Goal: Book appointment/travel/reservation

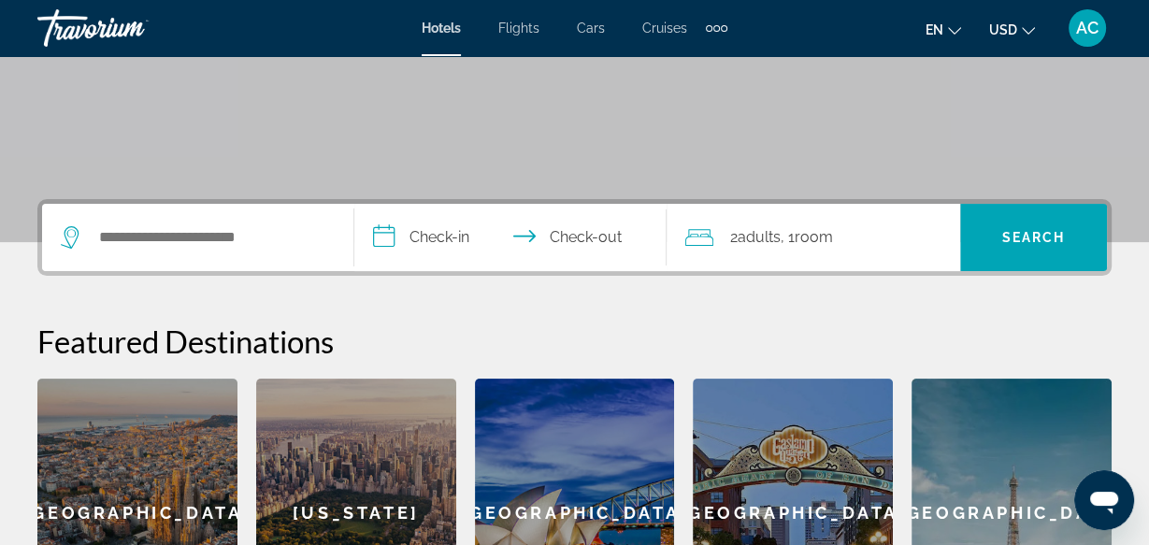
scroll to position [304, 0]
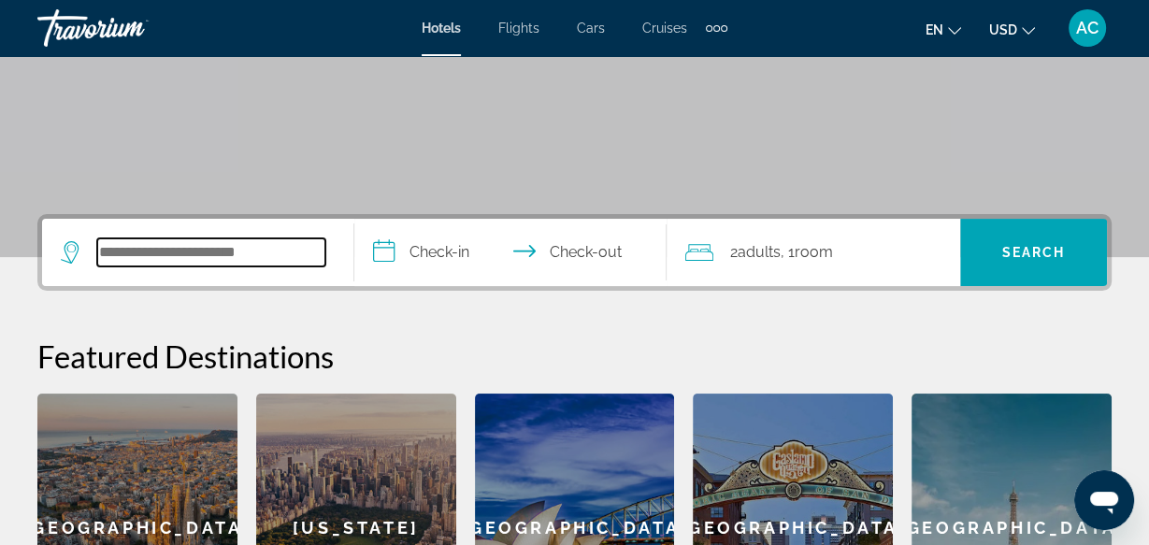
click at [278, 252] on input "Search hotel destination" at bounding box center [211, 252] width 228 height 28
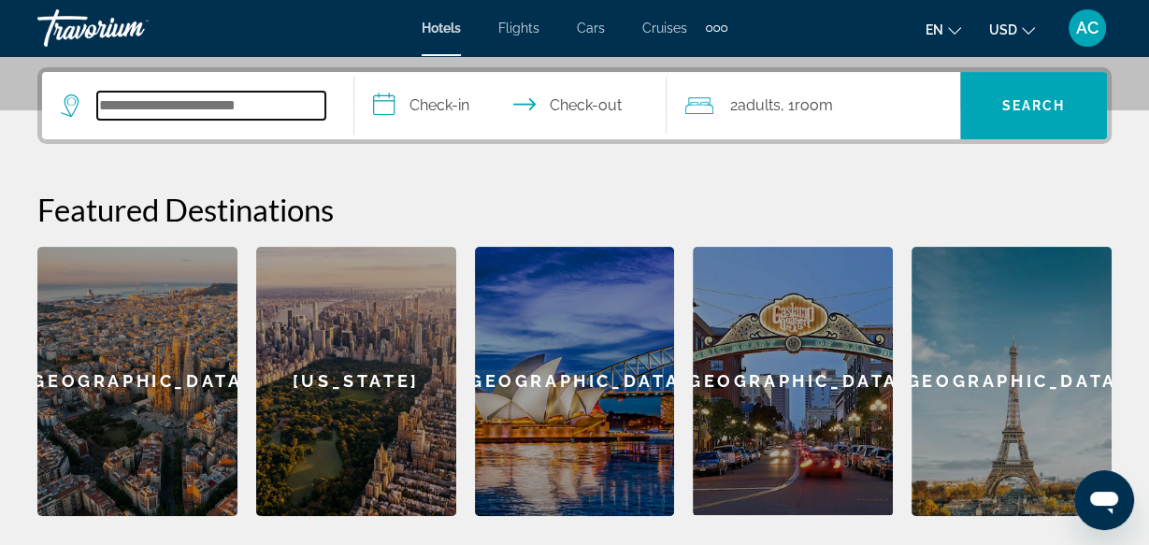
scroll to position [456, 0]
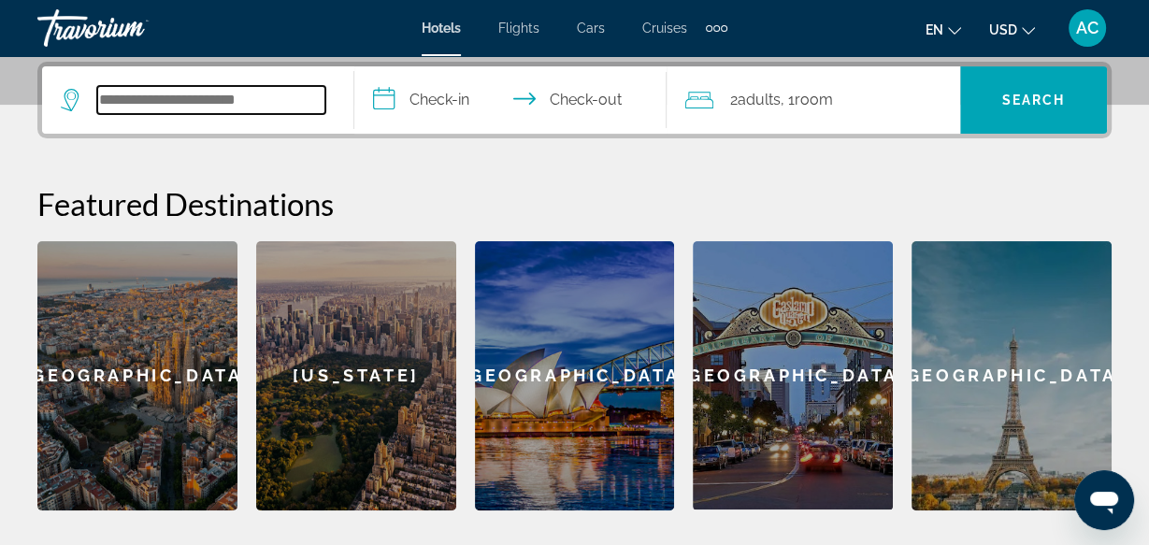
click at [304, 101] on input "Search hotel destination" at bounding box center [211, 100] width 228 height 28
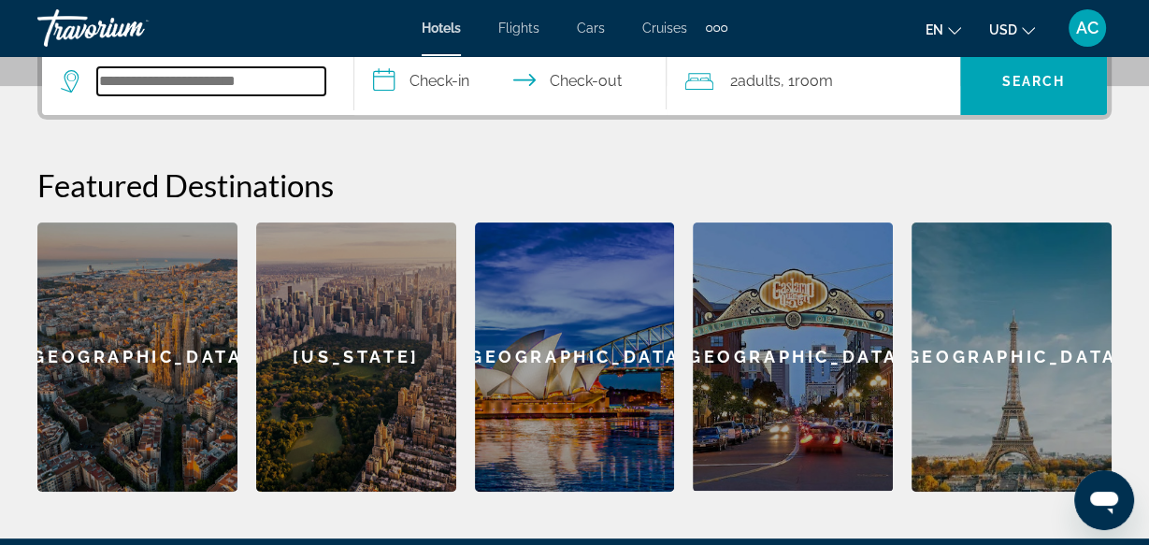
scroll to position [486, 0]
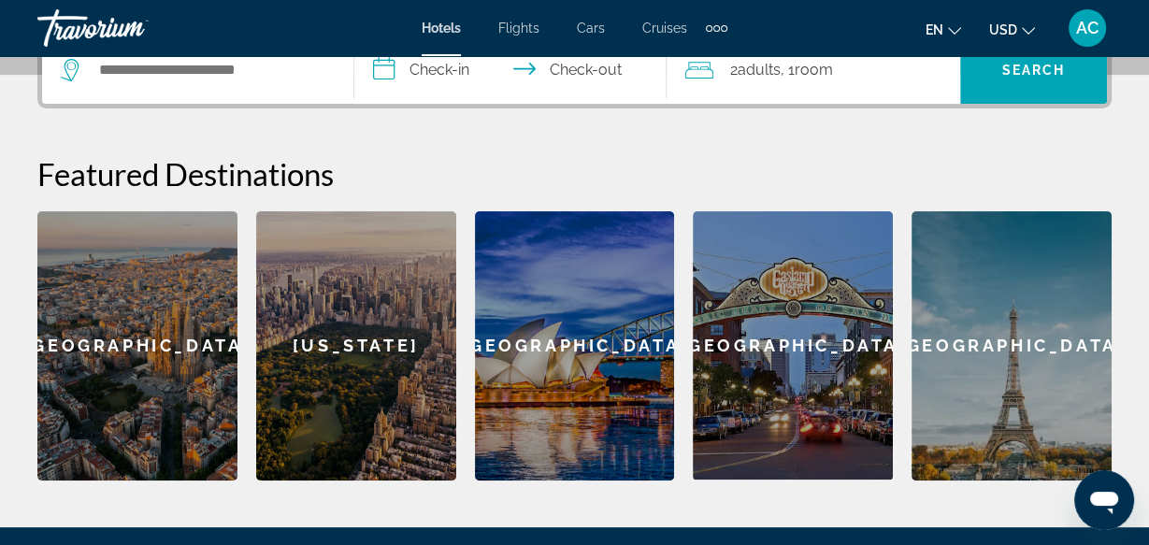
click at [171, 387] on div "Barcelona" at bounding box center [137, 345] width 200 height 269
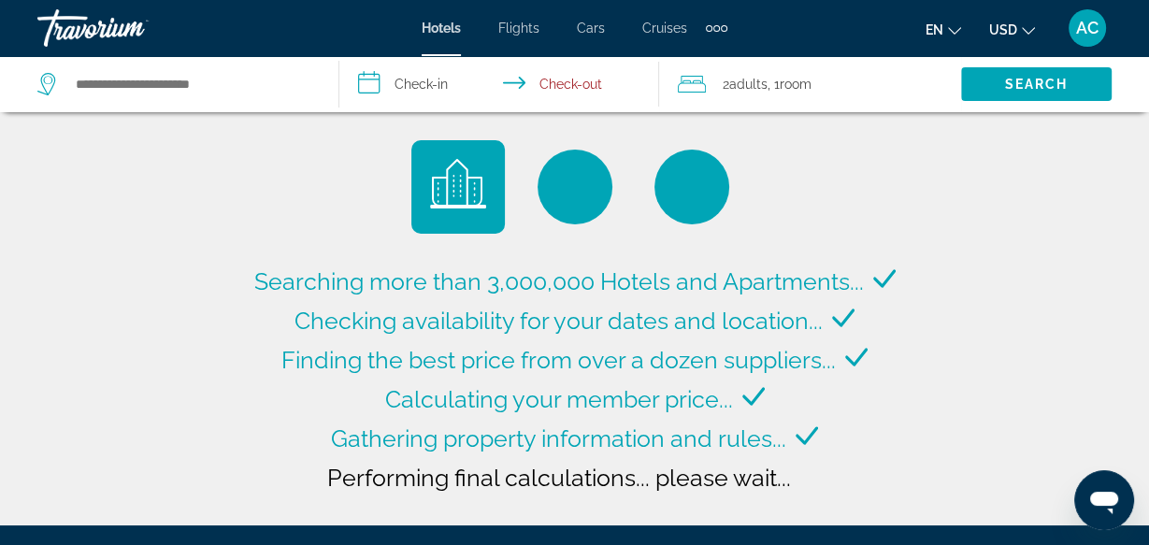
type input "**********"
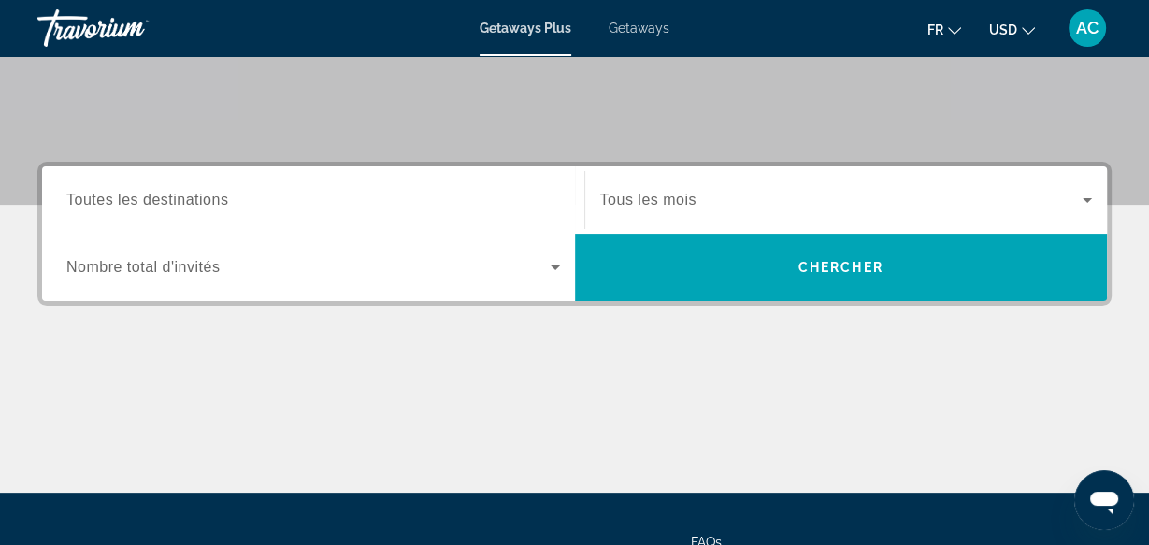
scroll to position [370, 0]
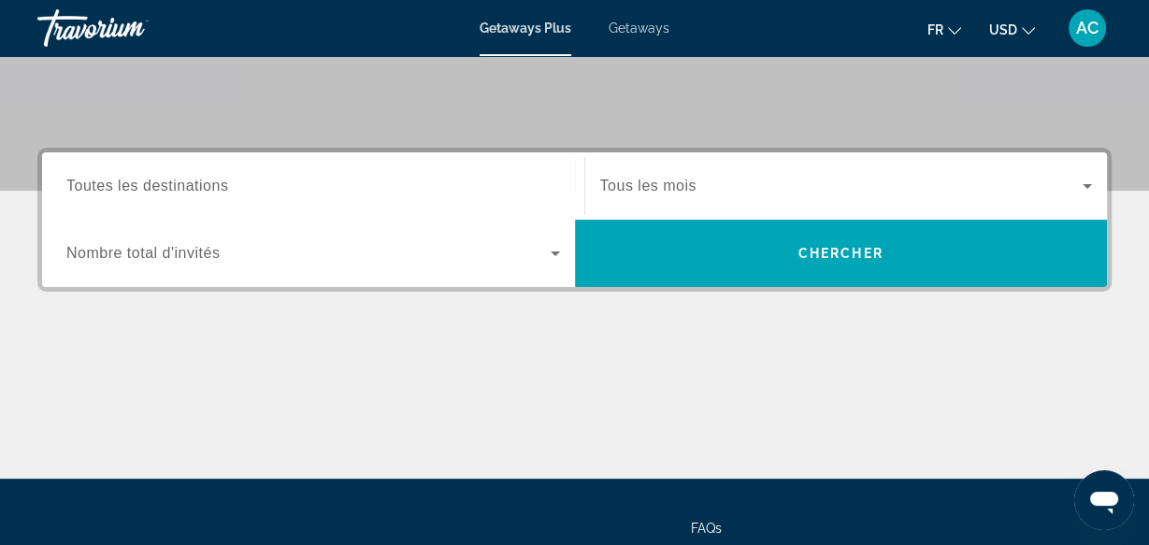
click at [551, 251] on icon "Search widget" at bounding box center [555, 253] width 22 height 22
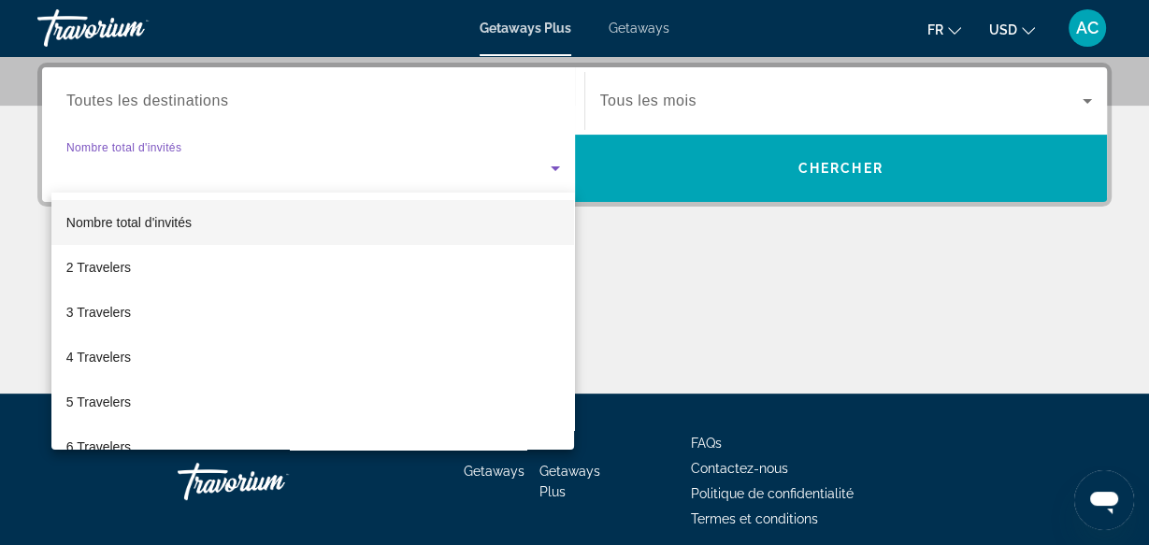
scroll to position [456, 0]
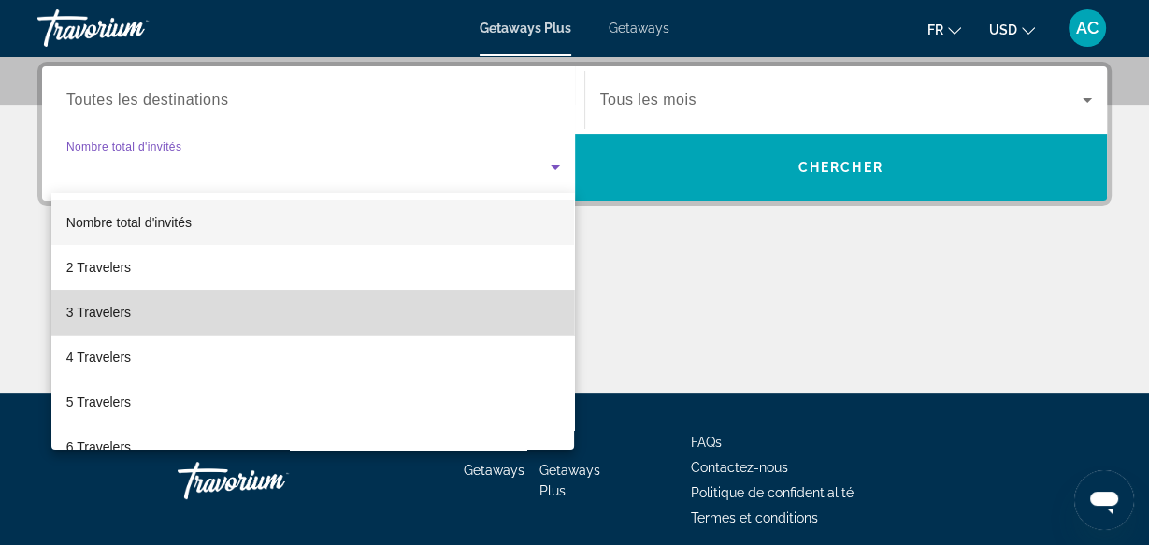
click at [316, 309] on mat-option "3 Travelers" at bounding box center [313, 312] width 524 height 45
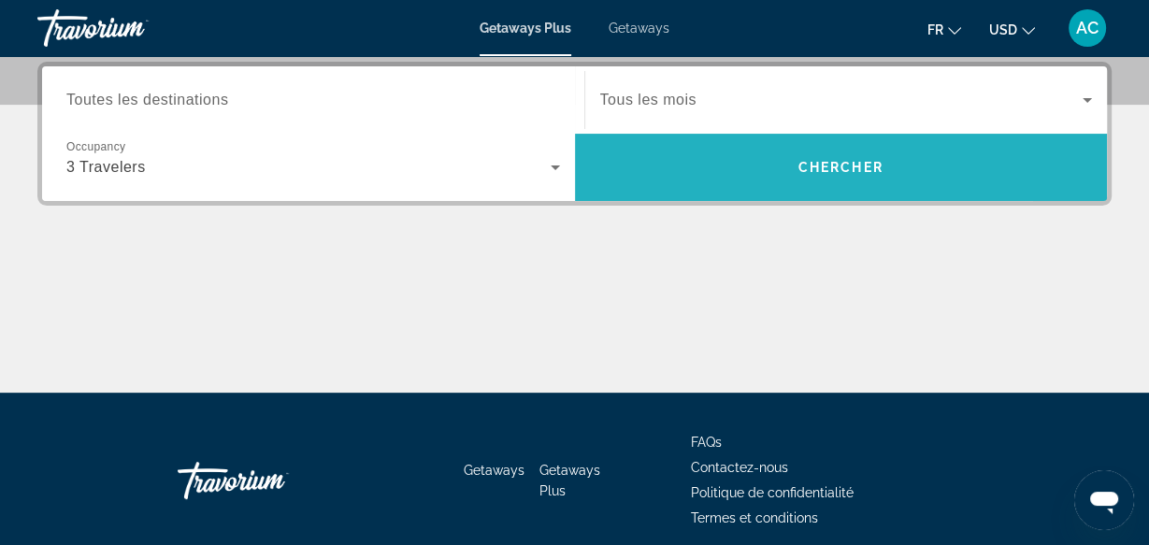
click at [833, 167] on span "Chercher" at bounding box center [841, 167] width 85 height 15
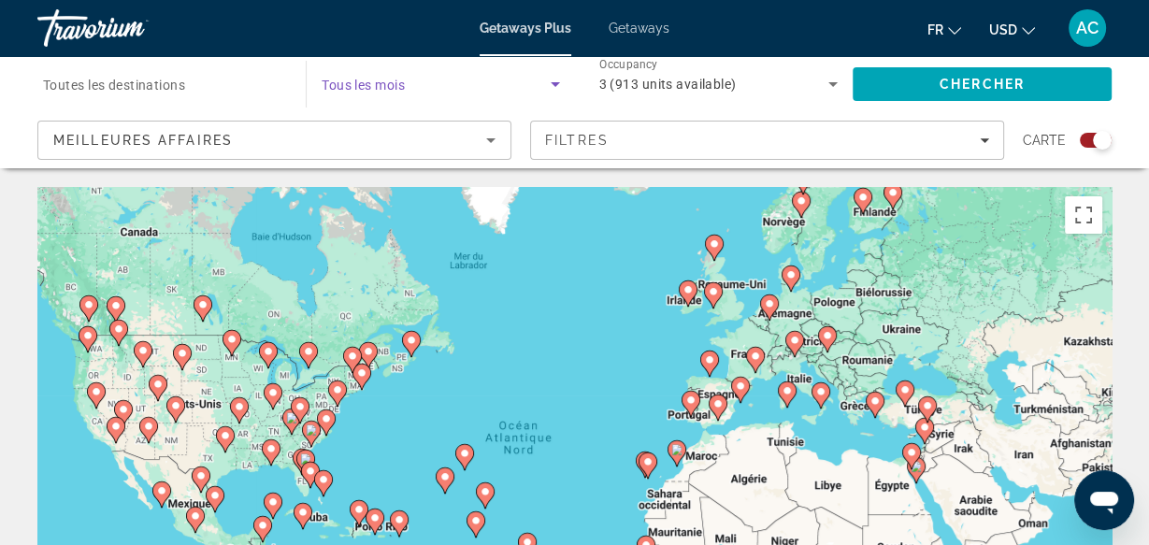
click at [558, 81] on icon "Search widget" at bounding box center [555, 84] width 22 height 22
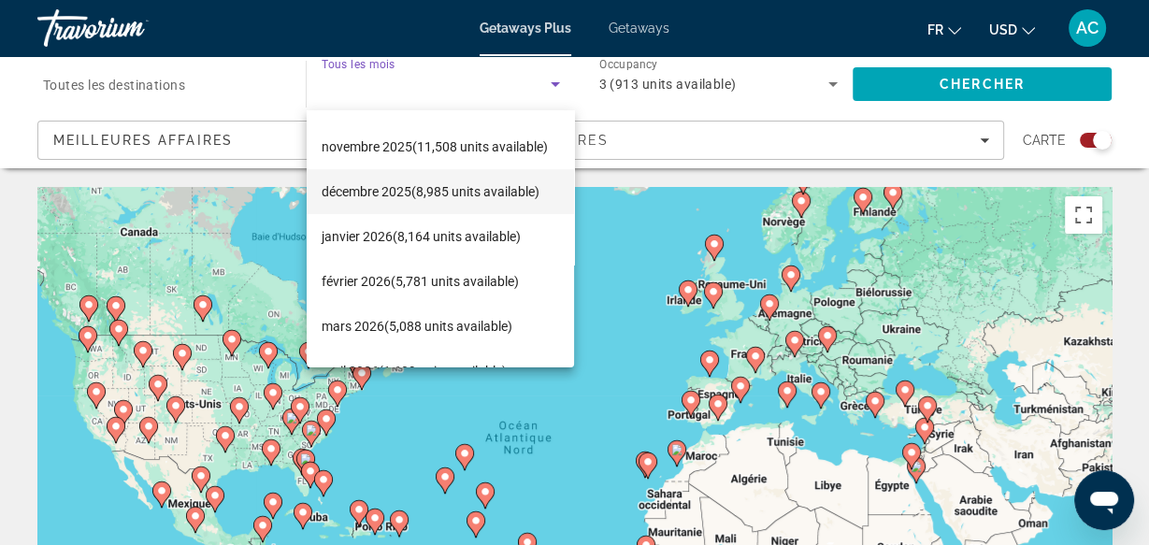
scroll to position [86, 0]
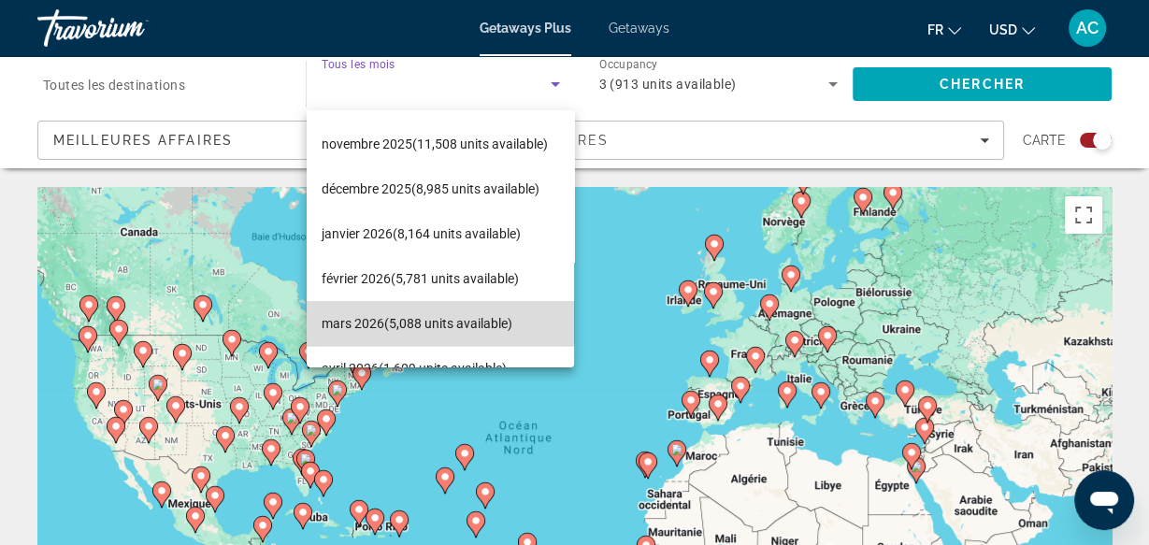
click at [440, 314] on span "[DATE] (5,088 units available)" at bounding box center [417, 323] width 191 height 22
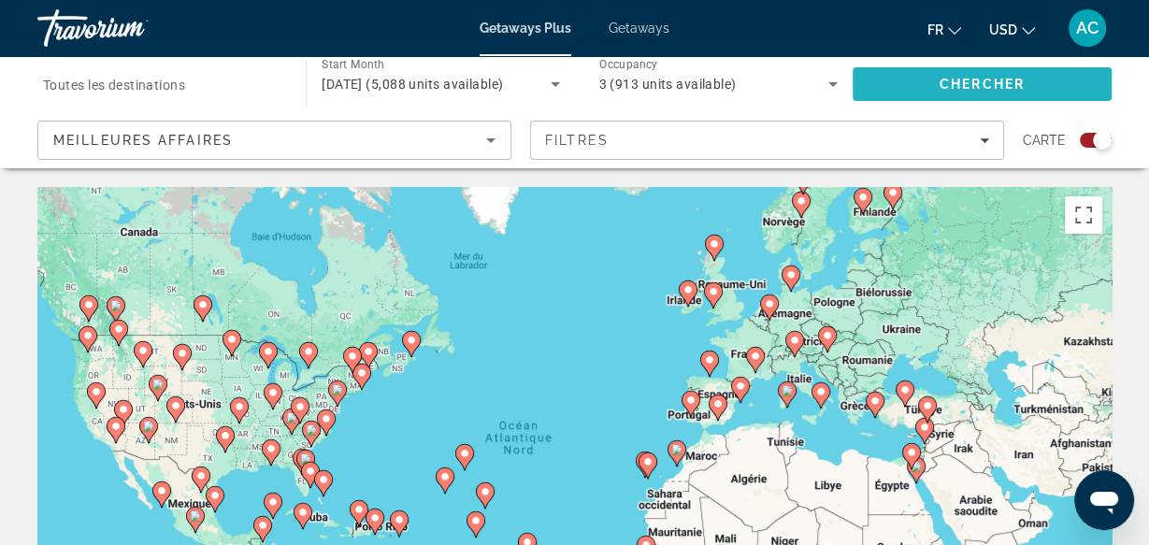
click at [993, 87] on span "Chercher" at bounding box center [982, 84] width 85 height 15
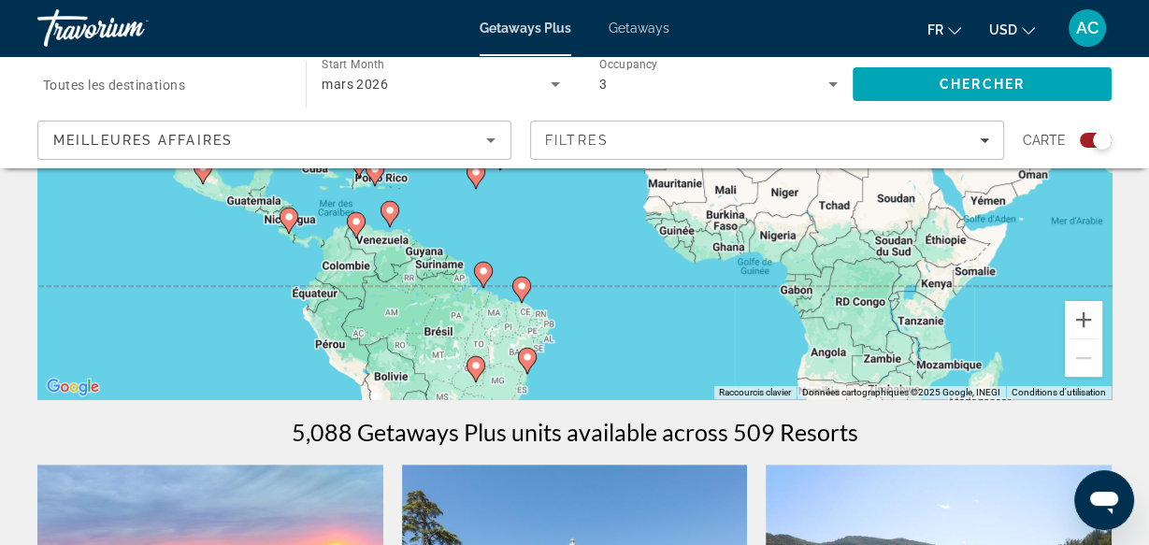
scroll to position [314, 0]
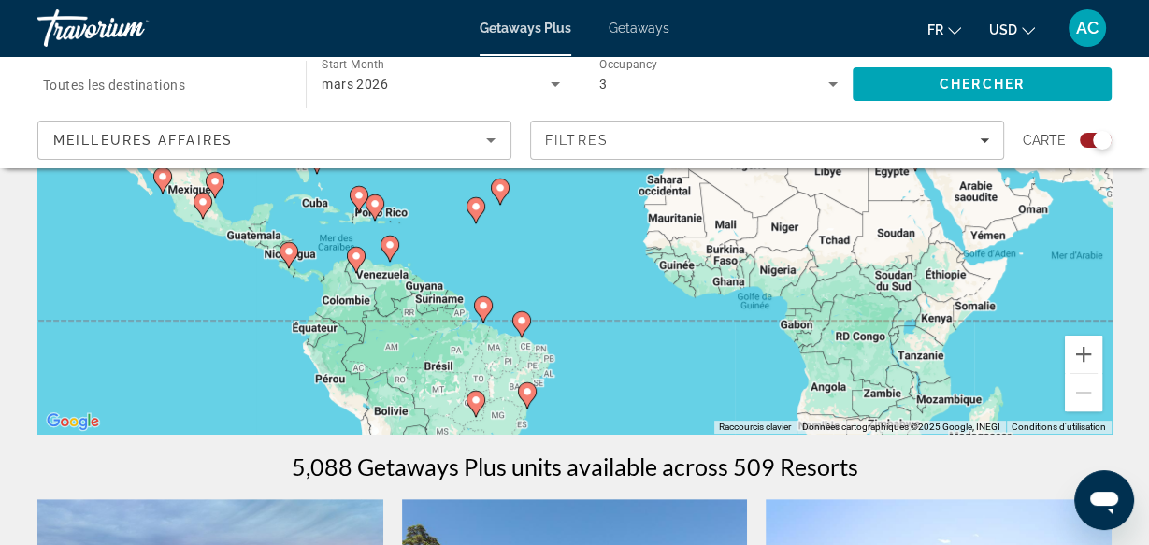
click at [169, 84] on span "Toutes les destinations" at bounding box center [114, 85] width 142 height 15
click at [169, 84] on input "Destination Toutes les destinations" at bounding box center [162, 85] width 238 height 22
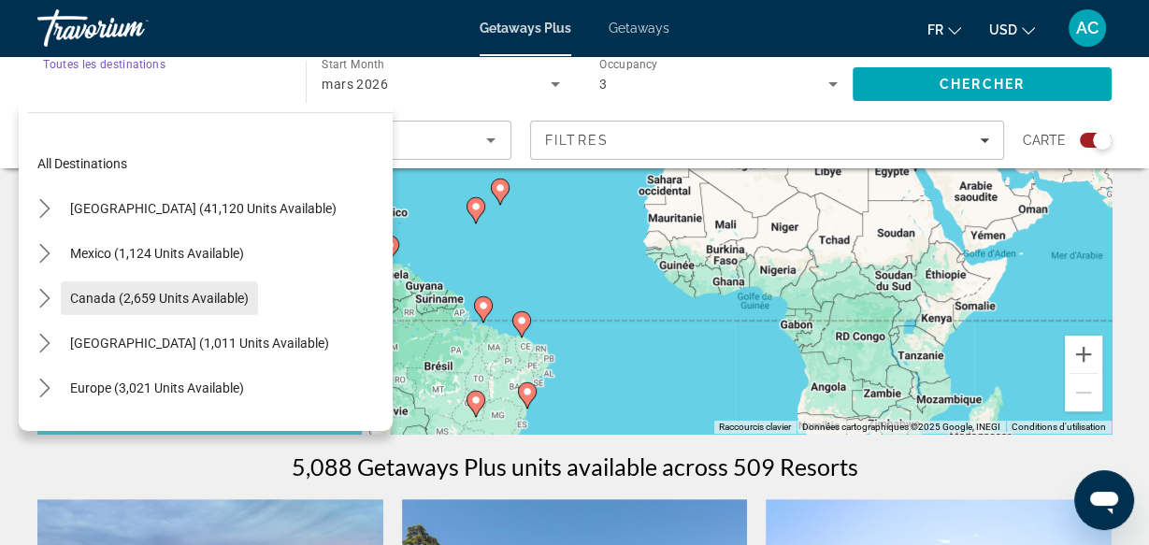
click at [136, 301] on span "Canada (2,659 units available)" at bounding box center [159, 298] width 179 height 15
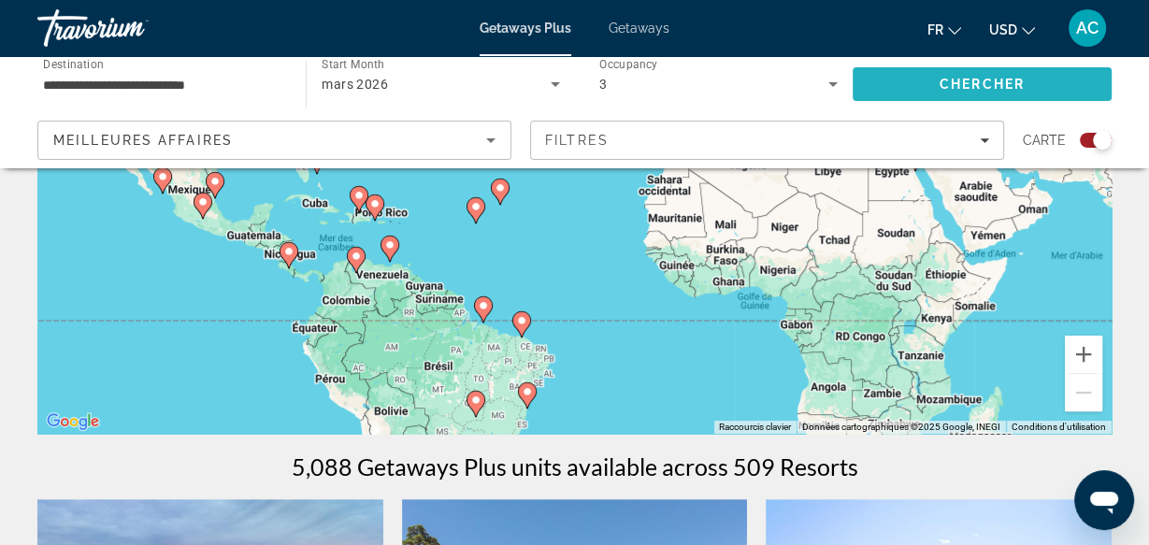
click at [901, 78] on span "Search" at bounding box center [982, 84] width 259 height 45
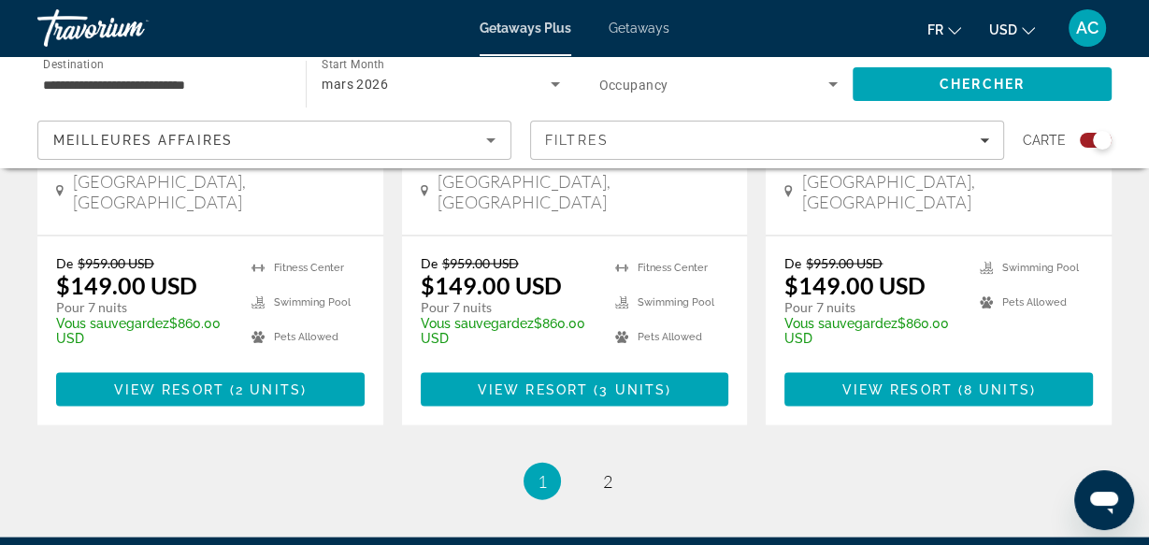
scroll to position [3153, 0]
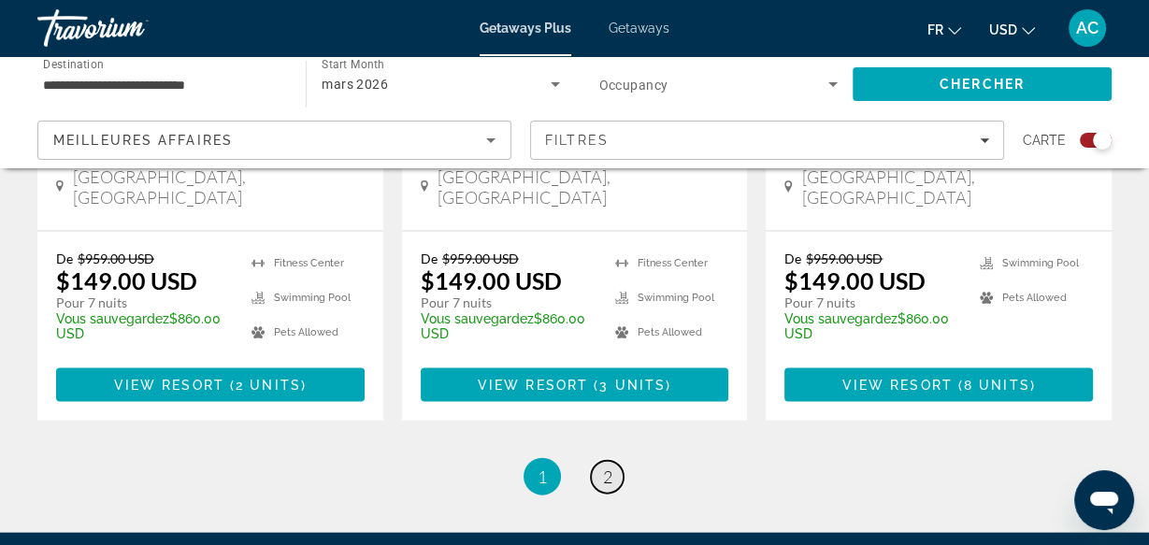
click at [611, 467] on span "2" at bounding box center [607, 477] width 9 height 21
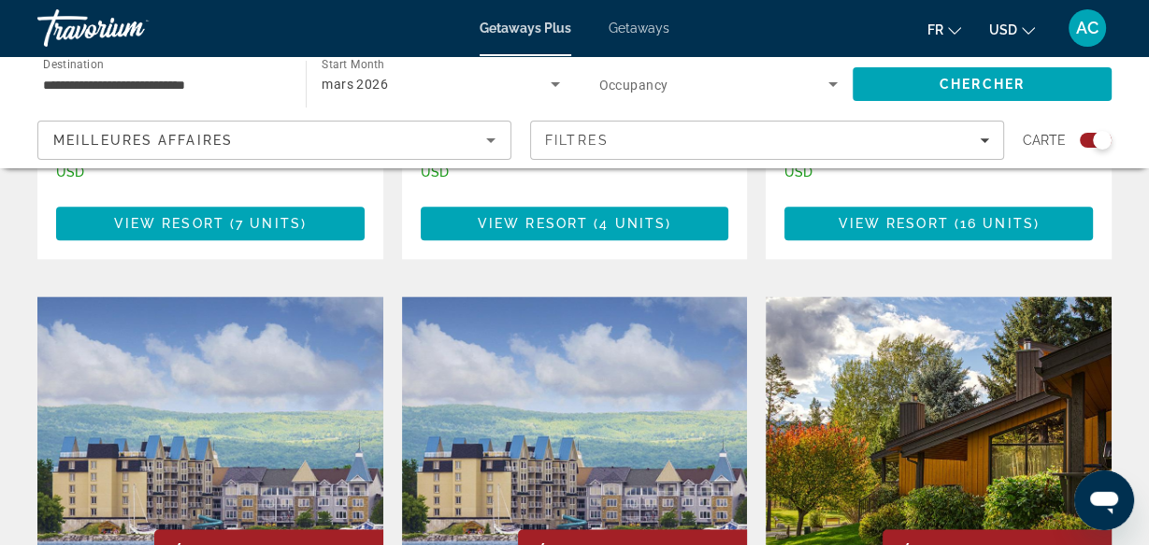
scroll to position [1813, 0]
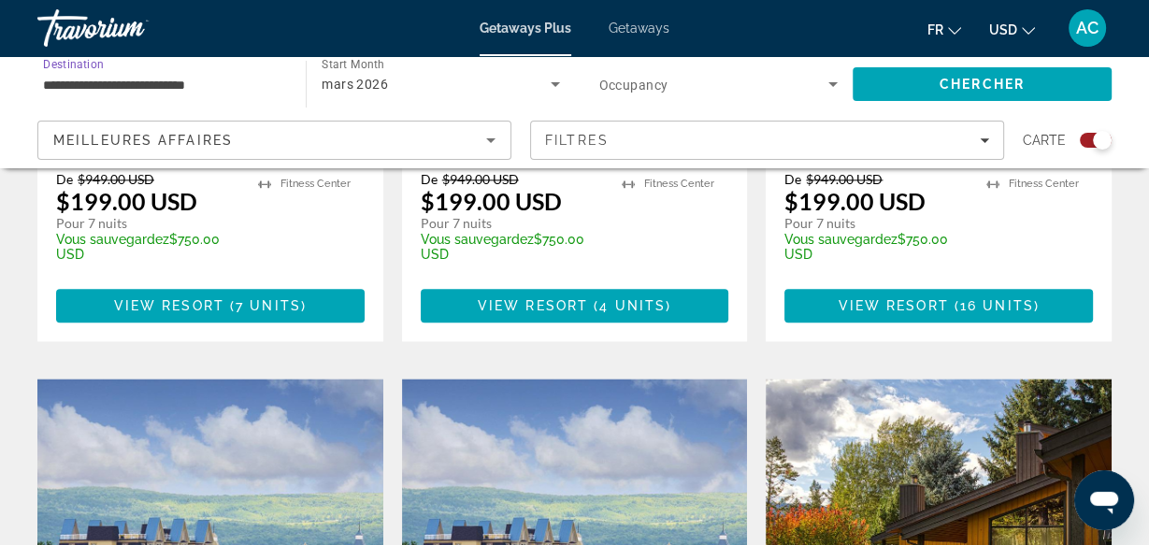
click at [210, 85] on input "**********" at bounding box center [162, 85] width 238 height 22
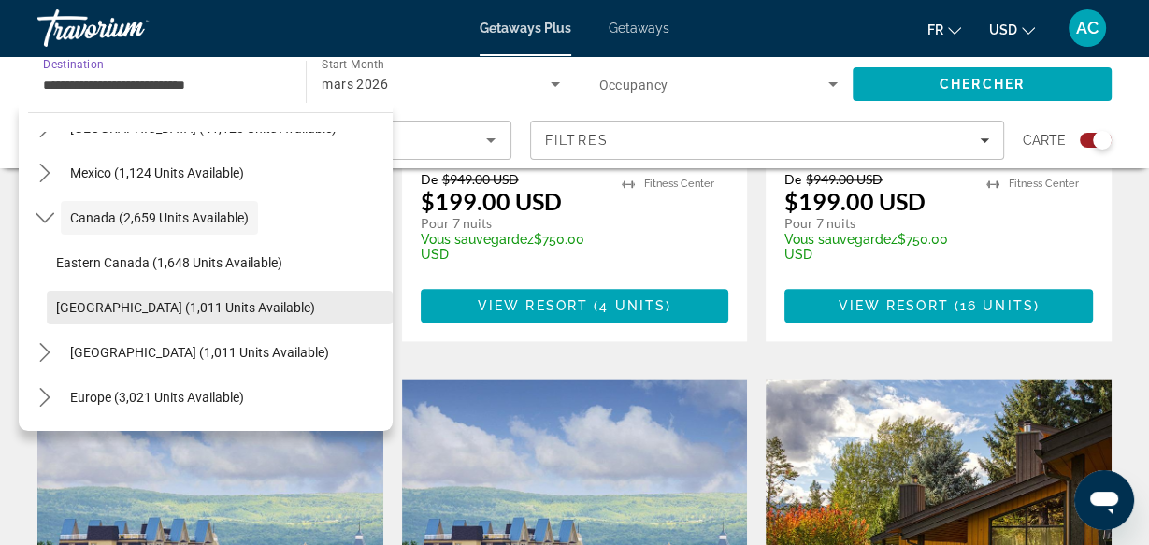
scroll to position [84, 0]
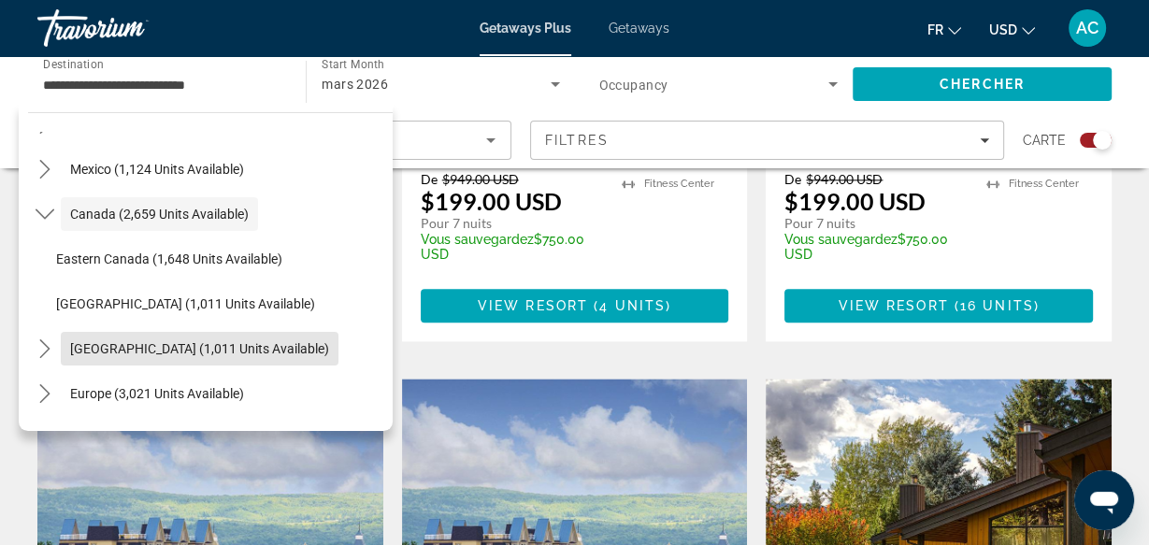
click at [210, 347] on span "[GEOGRAPHIC_DATA] (1,011 units available)" at bounding box center [199, 348] width 259 height 15
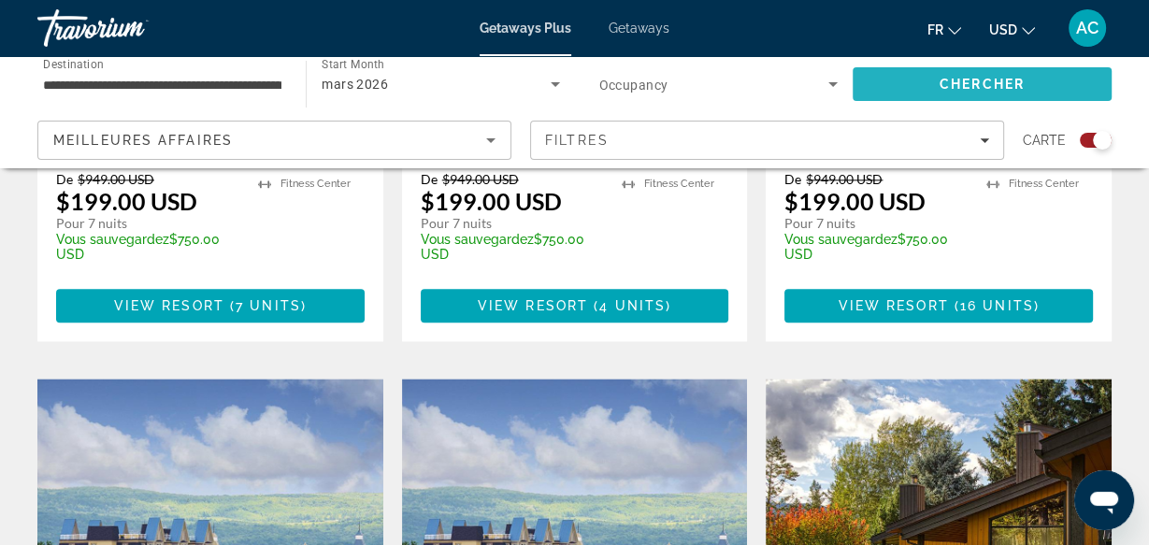
click at [934, 79] on span "Search" at bounding box center [982, 84] width 259 height 45
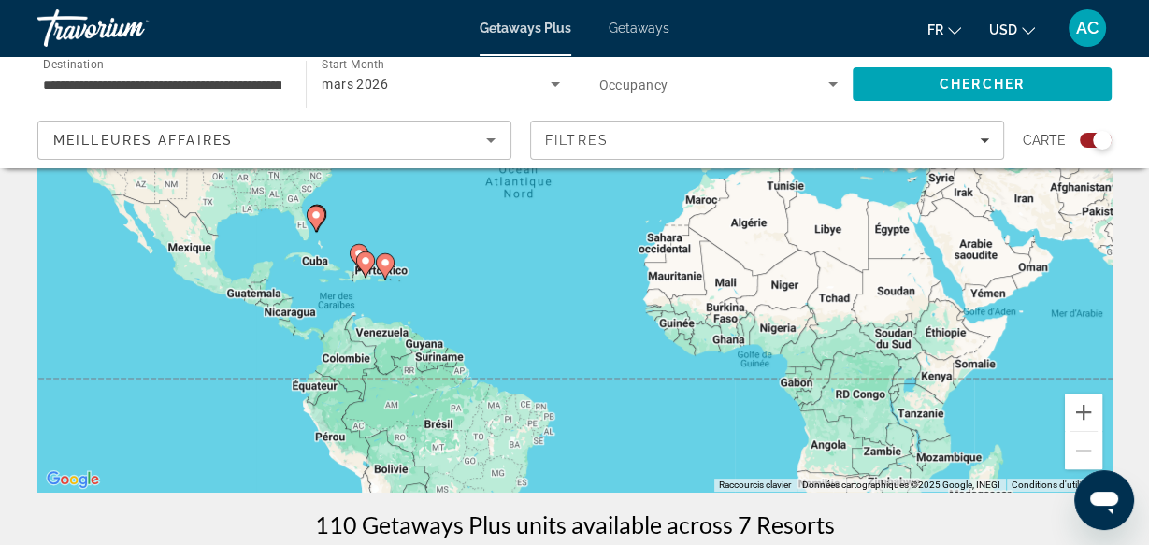
scroll to position [257, 0]
click at [570, 324] on div "Pour activer le glissement avec le clavier, appuyez sur Alt+Entrée. Une fois ce…" at bounding box center [574, 210] width 1074 height 561
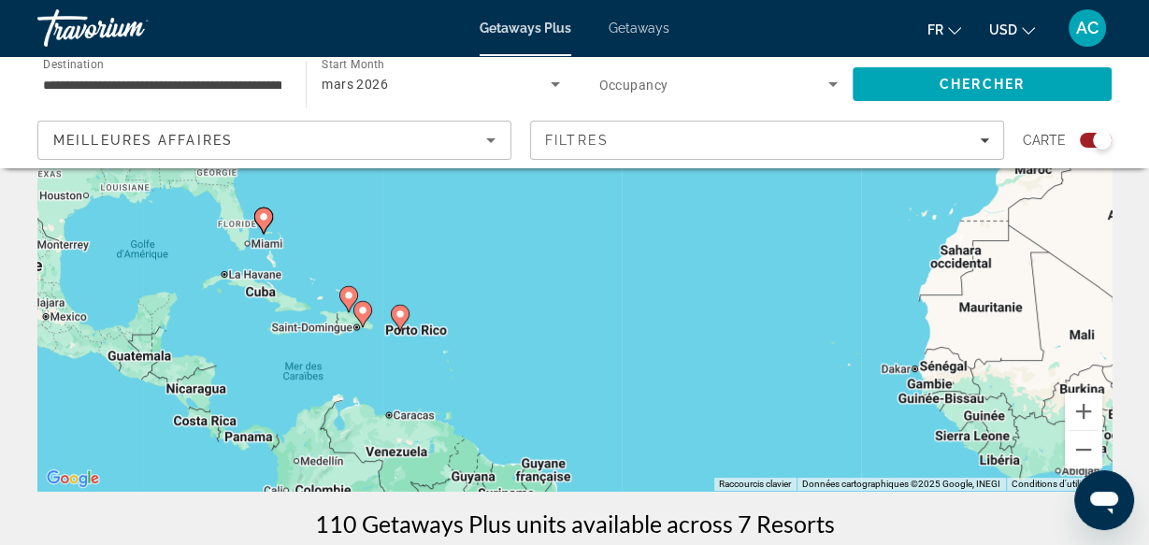
drag, startPoint x: 296, startPoint y: 326, endPoint x: 500, endPoint y: 422, distance: 225.1
click at [500, 422] on div "Pour activer le glissement avec le clavier, appuyez sur Alt+Entrée. Une fois ce…" at bounding box center [574, 210] width 1074 height 561
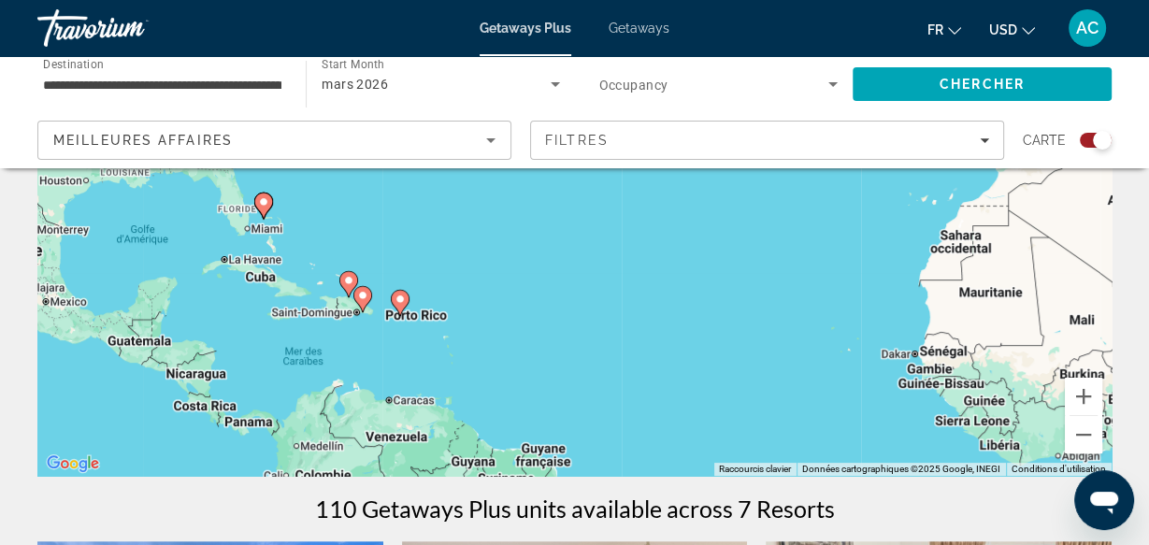
scroll to position [266, 0]
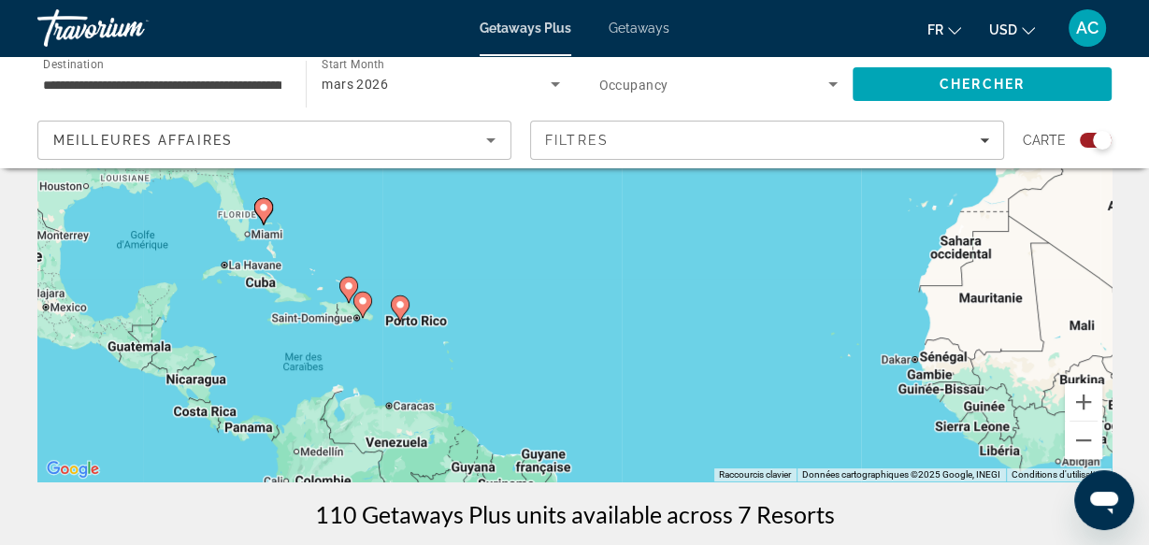
click at [260, 204] on image "Main content" at bounding box center [263, 207] width 11 height 11
type input "**********"
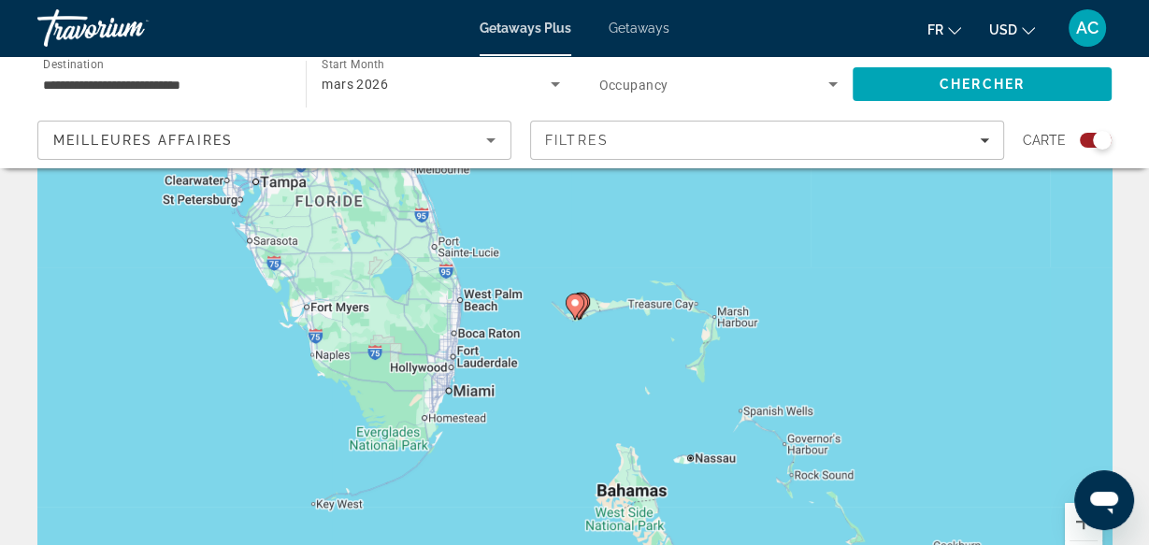
scroll to position [144, 0]
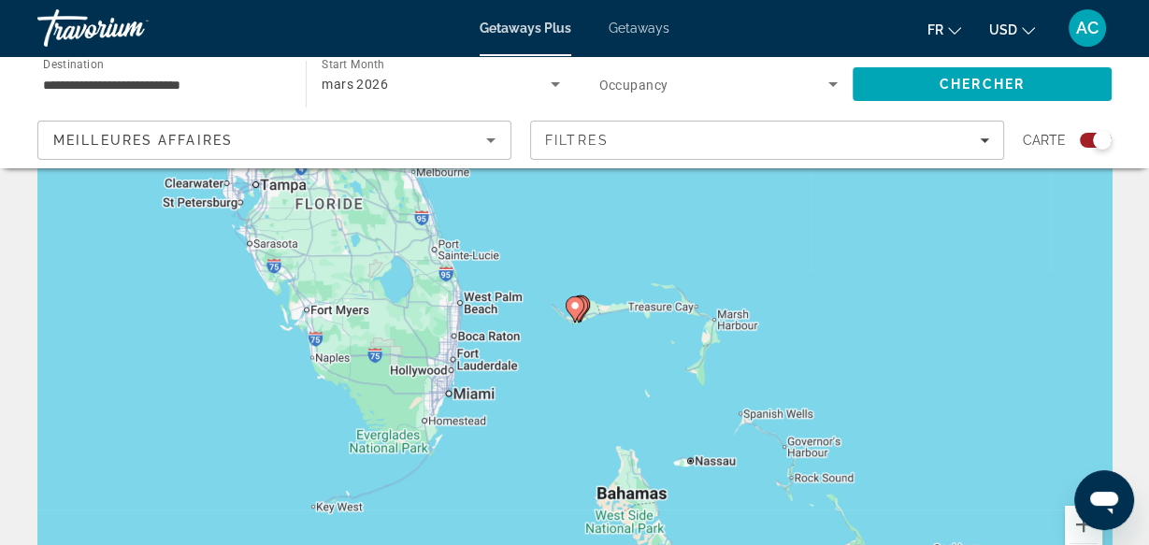
click at [579, 305] on image "Main content" at bounding box center [574, 305] width 11 height 11
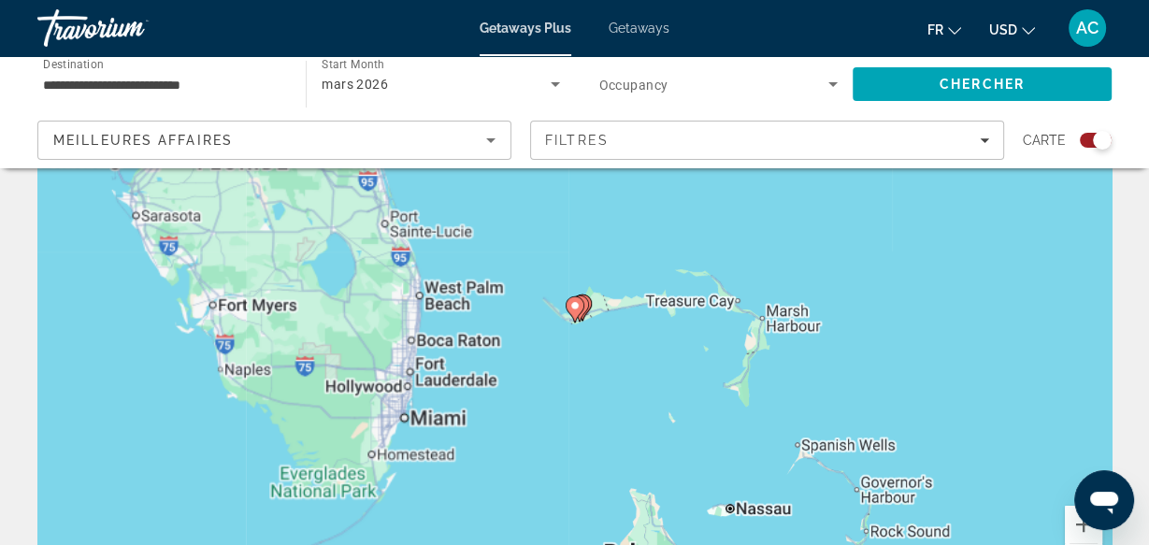
click at [579, 305] on image "Main content" at bounding box center [574, 305] width 11 height 11
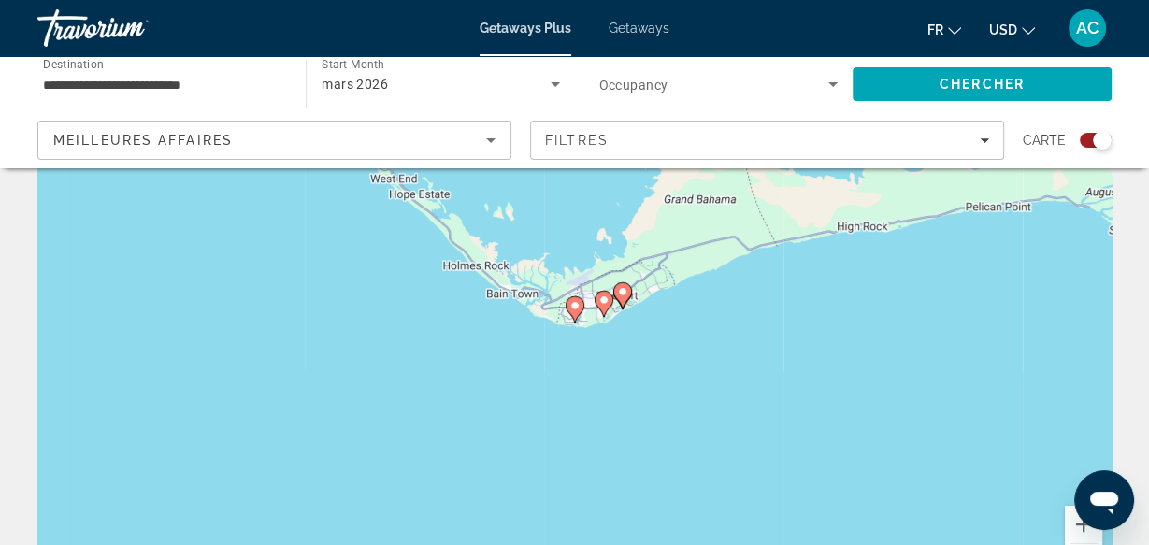
click at [576, 302] on image "Main content" at bounding box center [574, 305] width 11 height 11
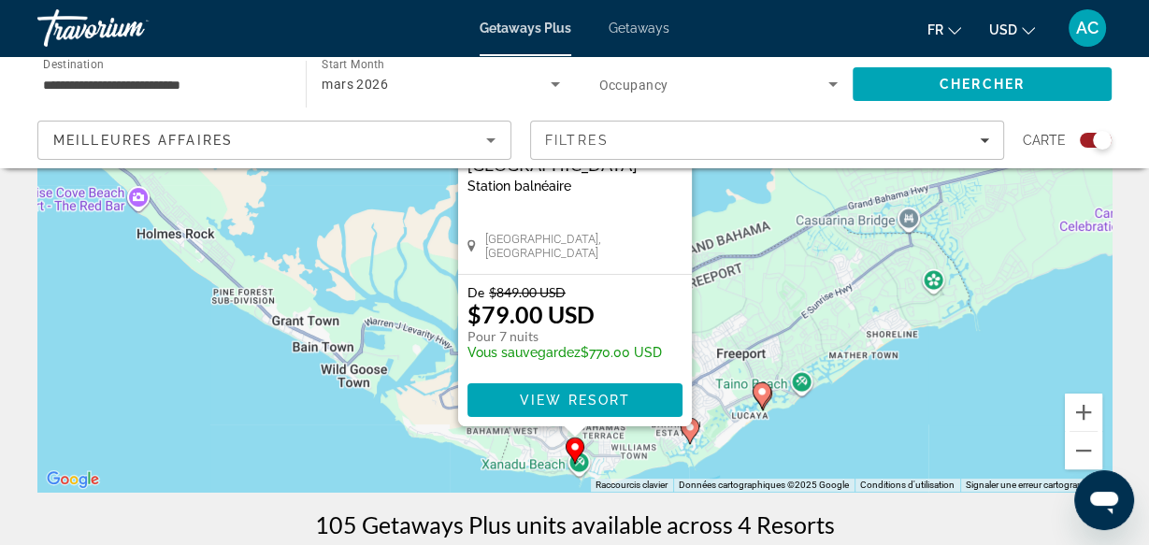
scroll to position [260, 0]
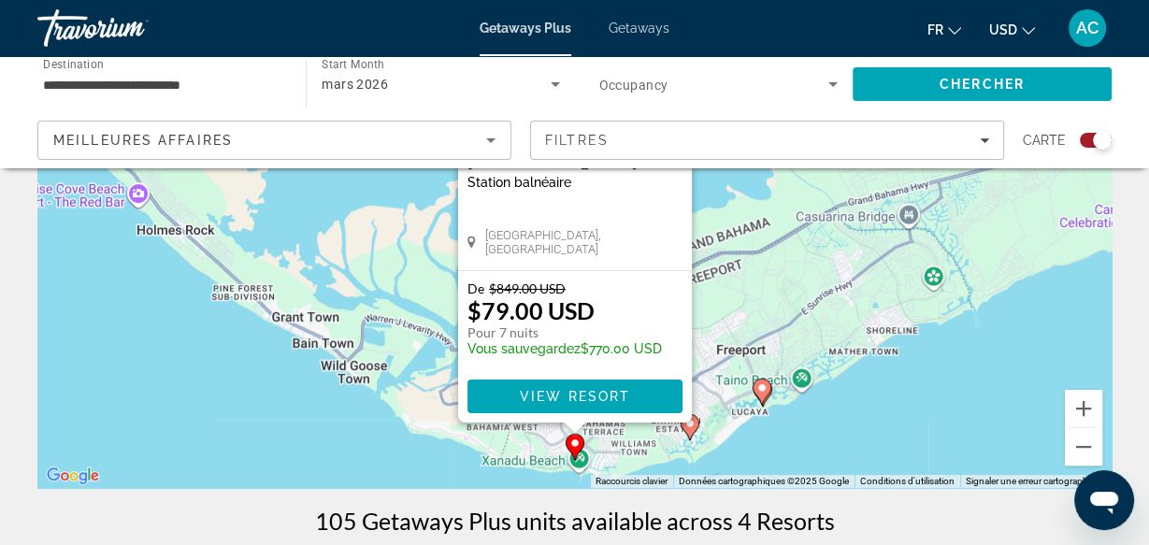
click at [691, 425] on image "Main content" at bounding box center [689, 423] width 11 height 11
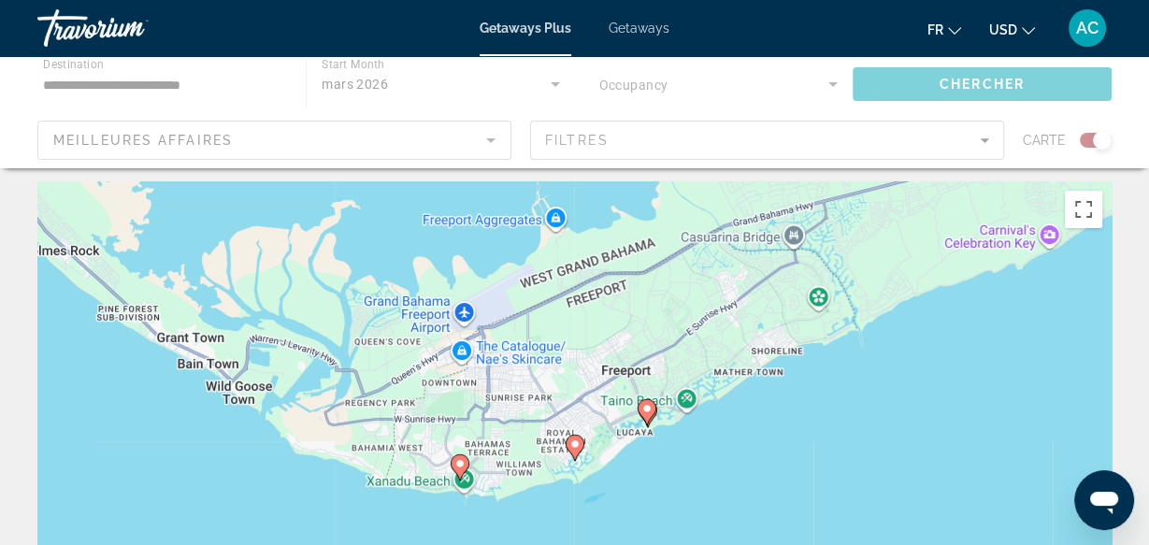
scroll to position [0, 0]
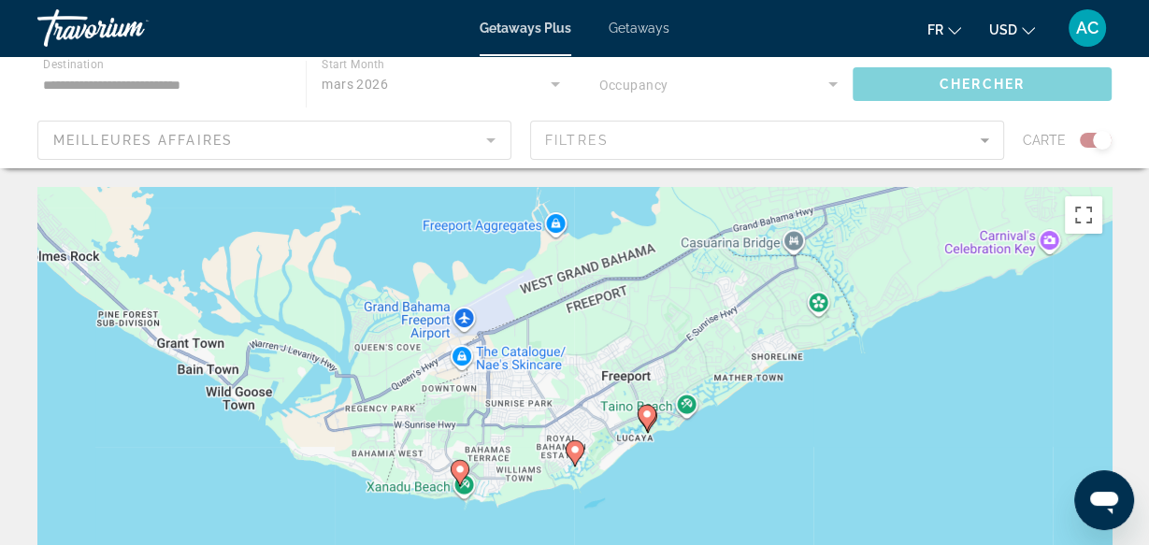
click at [574, 458] on icon "Main content" at bounding box center [574, 453] width 17 height 24
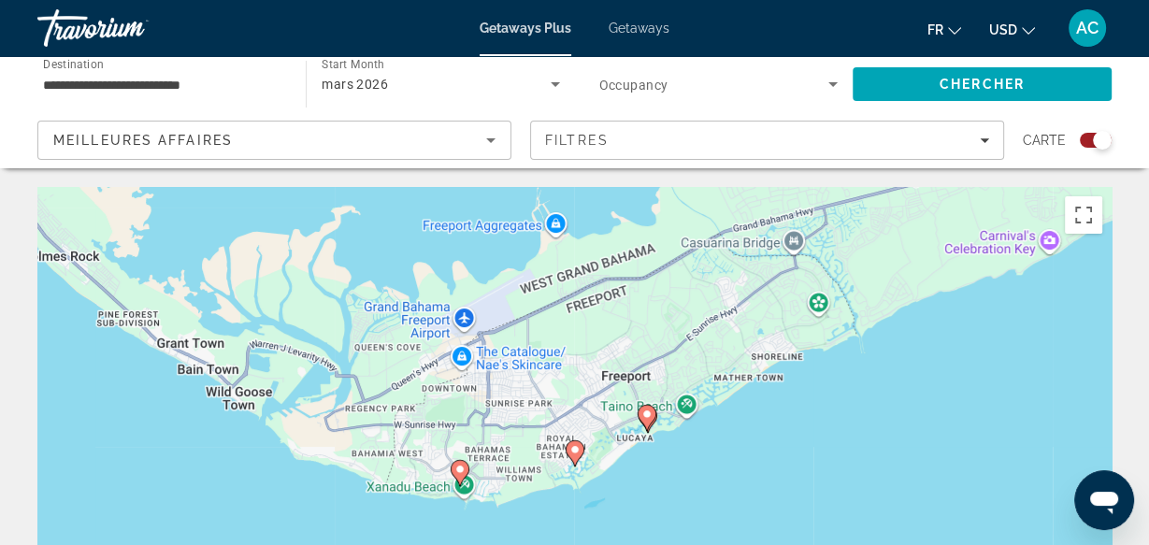
click at [572, 449] on image "Main content" at bounding box center [574, 449] width 11 height 11
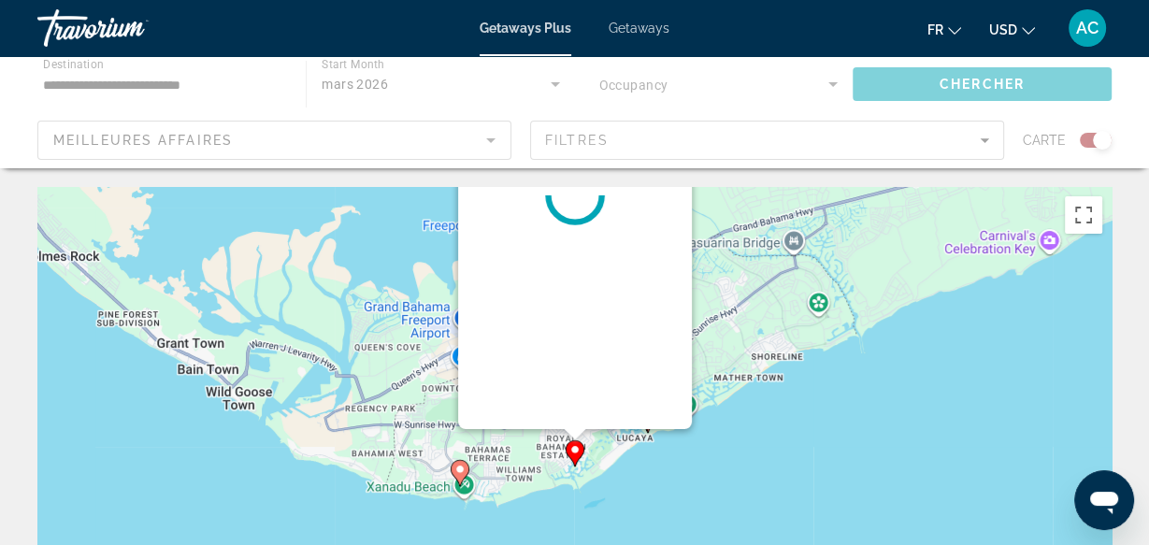
click at [575, 468] on div "Pour naviguer, appuyez sur les touches fléchées. Pour activer le glissement ave…" at bounding box center [1112, 468] width 1074 height 0
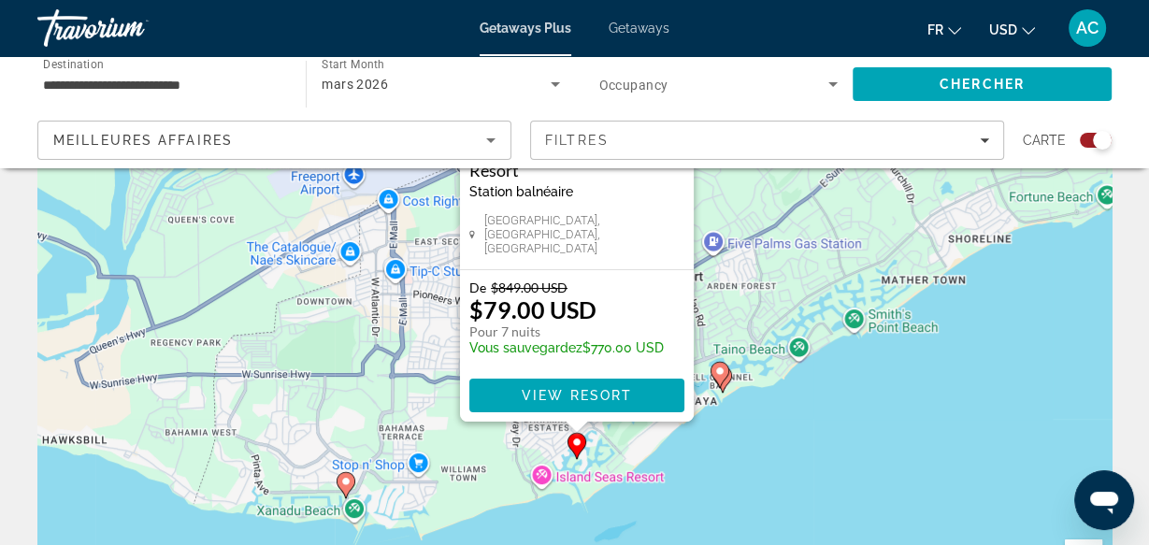
scroll to position [102, 0]
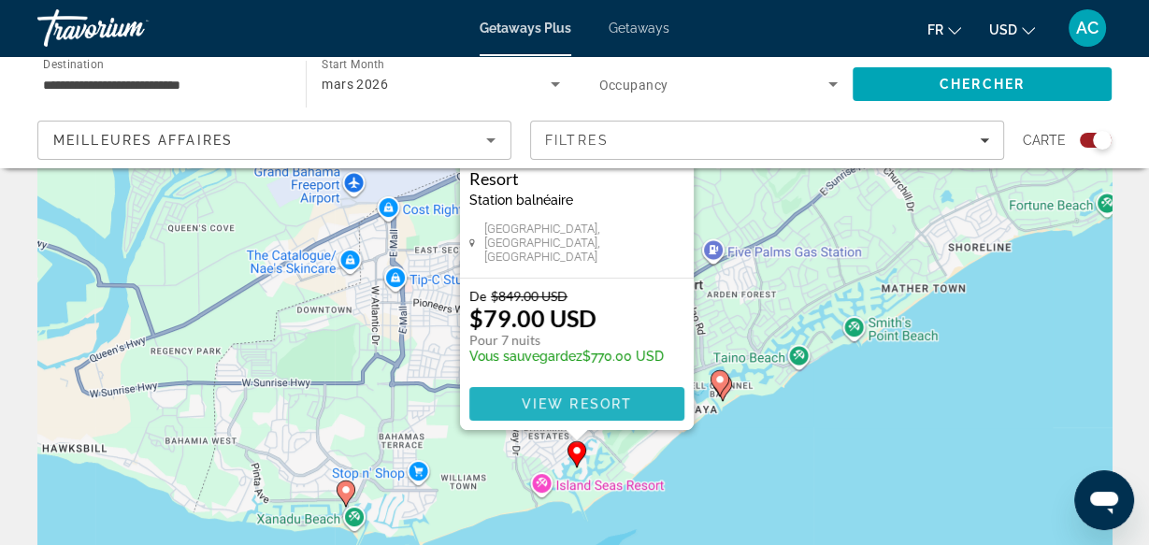
click at [569, 400] on span "View Resort" at bounding box center [576, 403] width 110 height 15
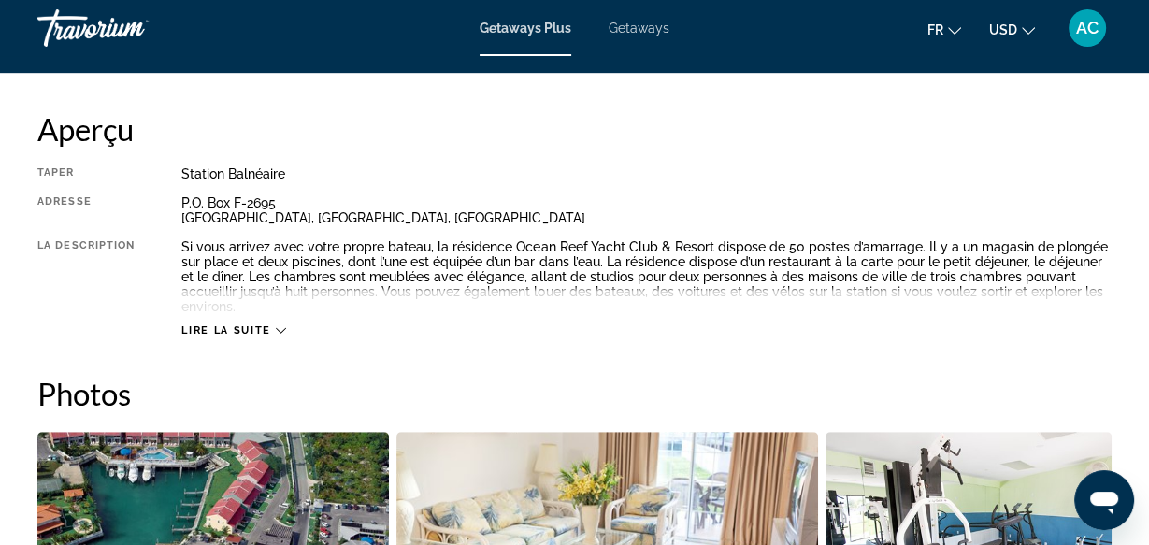
scroll to position [933, 0]
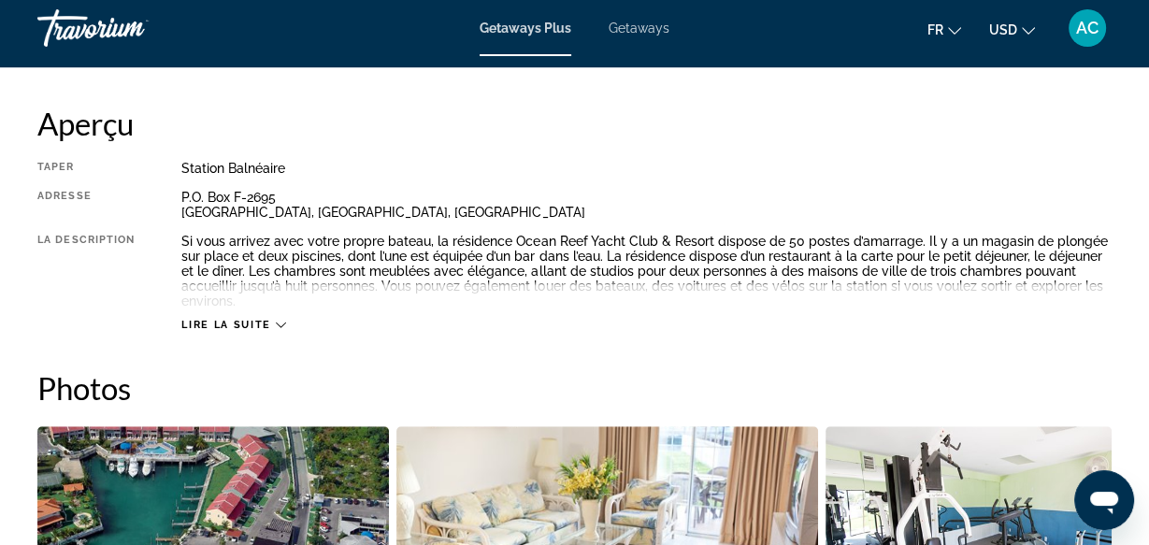
click at [277, 320] on icon "Main content" at bounding box center [281, 325] width 10 height 10
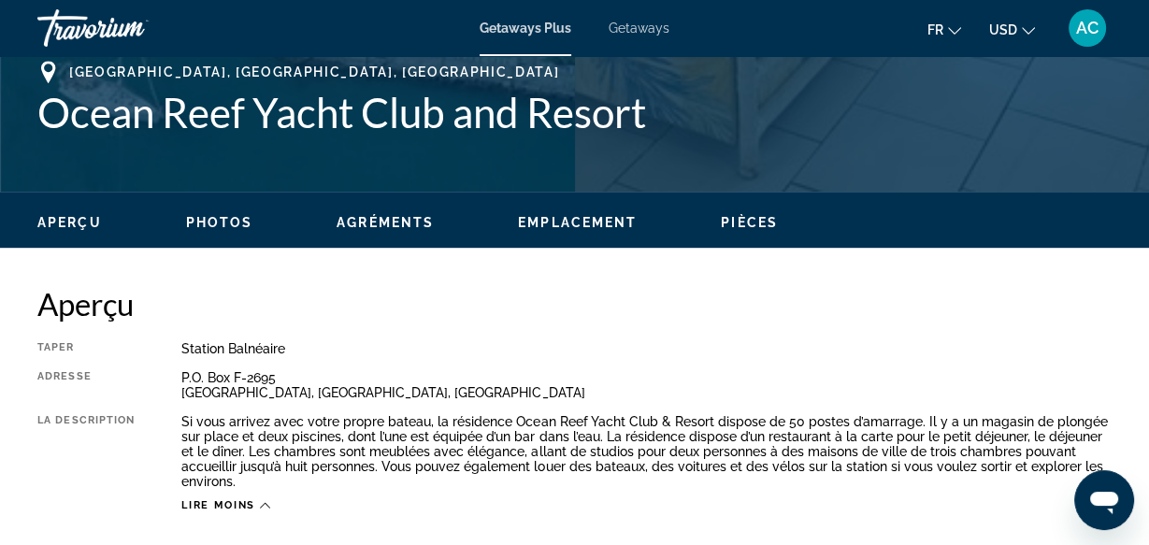
scroll to position [754, 0]
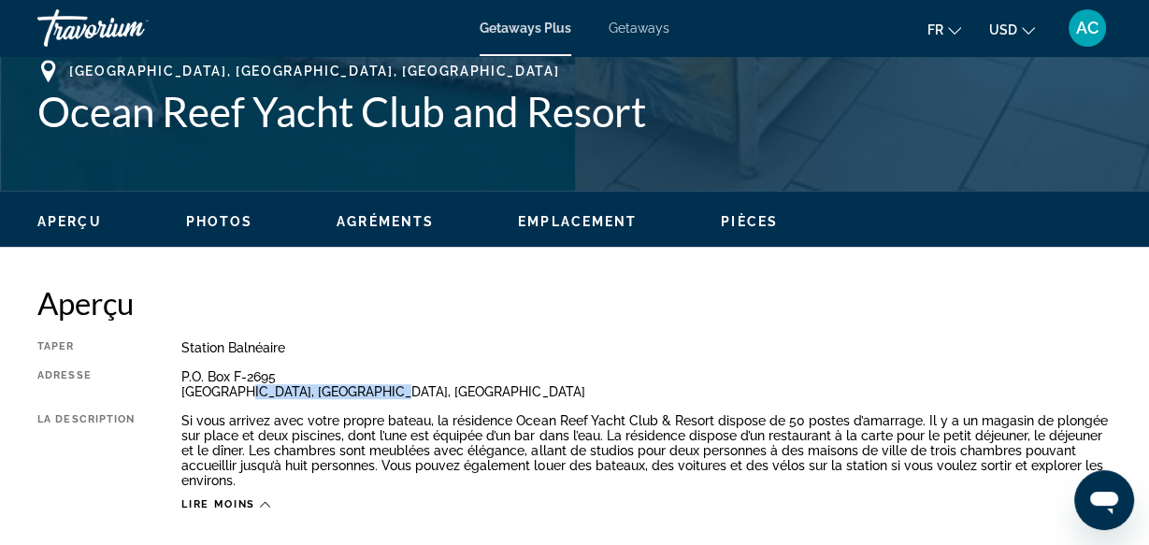
drag, startPoint x: 397, startPoint y: 390, endPoint x: 236, endPoint y: 391, distance: 161.8
click at [236, 391] on div "P.O. Box F-[GEOGRAPHIC_DATA], [GEOGRAPHIC_DATA]" at bounding box center [646, 384] width 930 height 30
click at [266, 409] on div "Taper Station balnéaire Tout inclus Pas tout compris Adresse P.O. Box F-2695 [G…" at bounding box center [574, 425] width 1074 height 171
drag, startPoint x: 396, startPoint y: 396, endPoint x: 177, endPoint y: 396, distance: 219.7
click at [177, 396] on div "Taper Station balnéaire Tout inclus Pas tout compris Adresse P.O. Box F-2695 [G…" at bounding box center [574, 425] width 1074 height 171
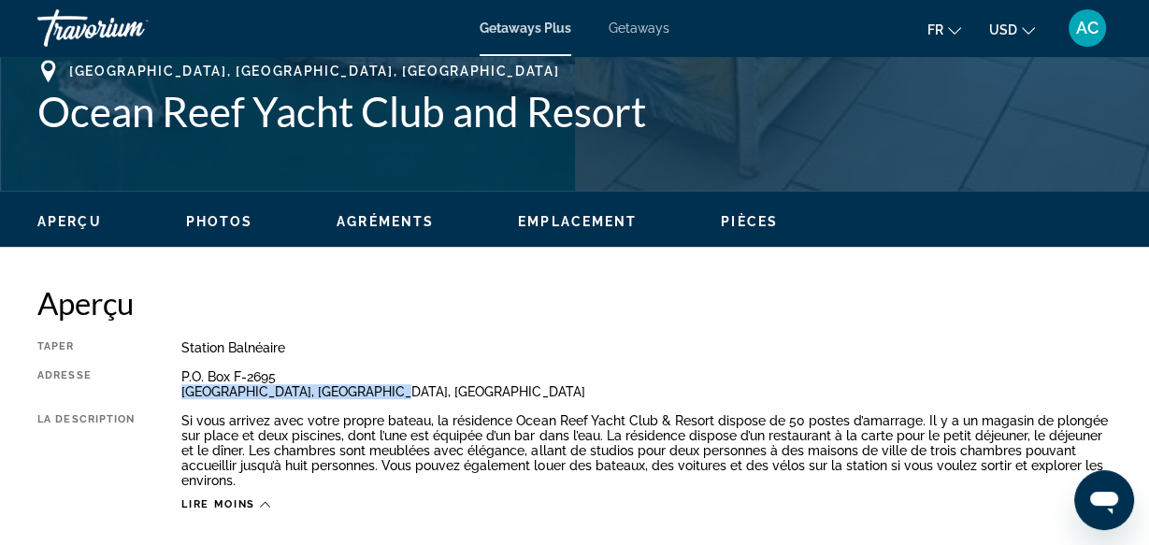
copy div "[GEOGRAPHIC_DATA], [GEOGRAPHIC_DATA], [GEOGRAPHIC_DATA]"
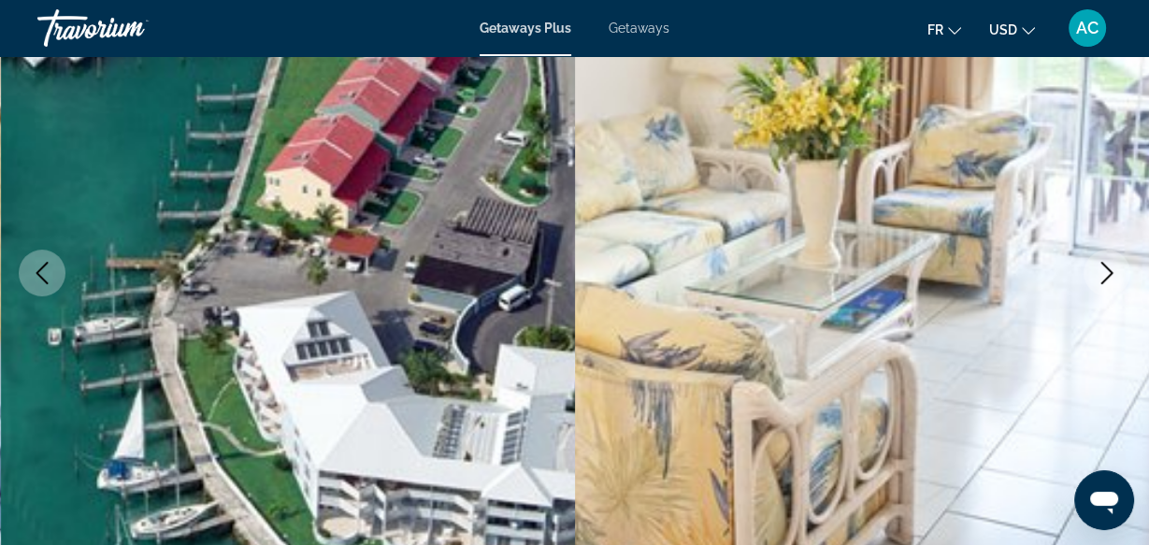
scroll to position [0, 0]
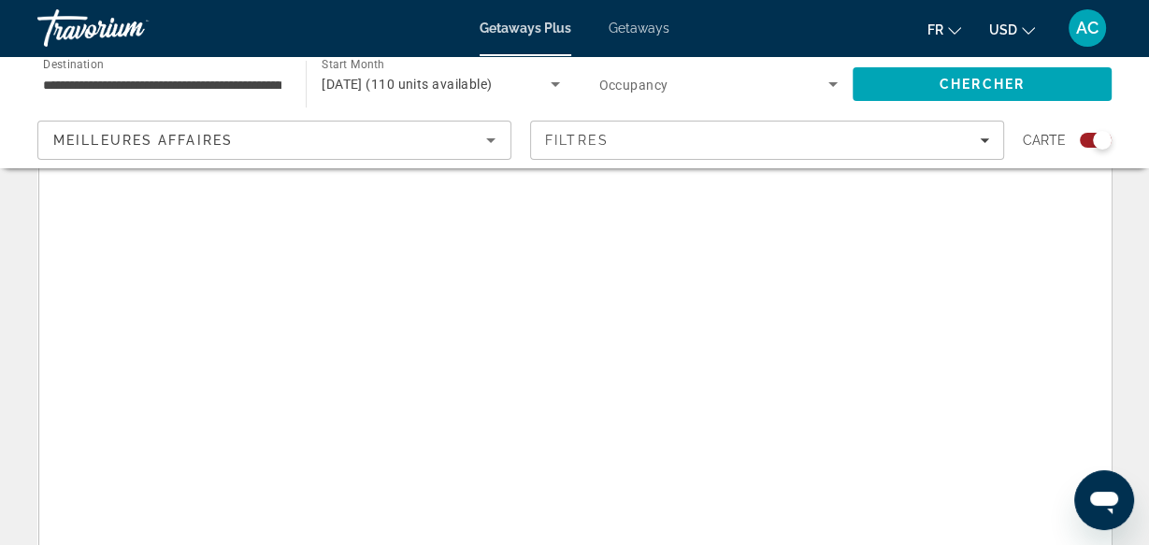
scroll to position [259, 0]
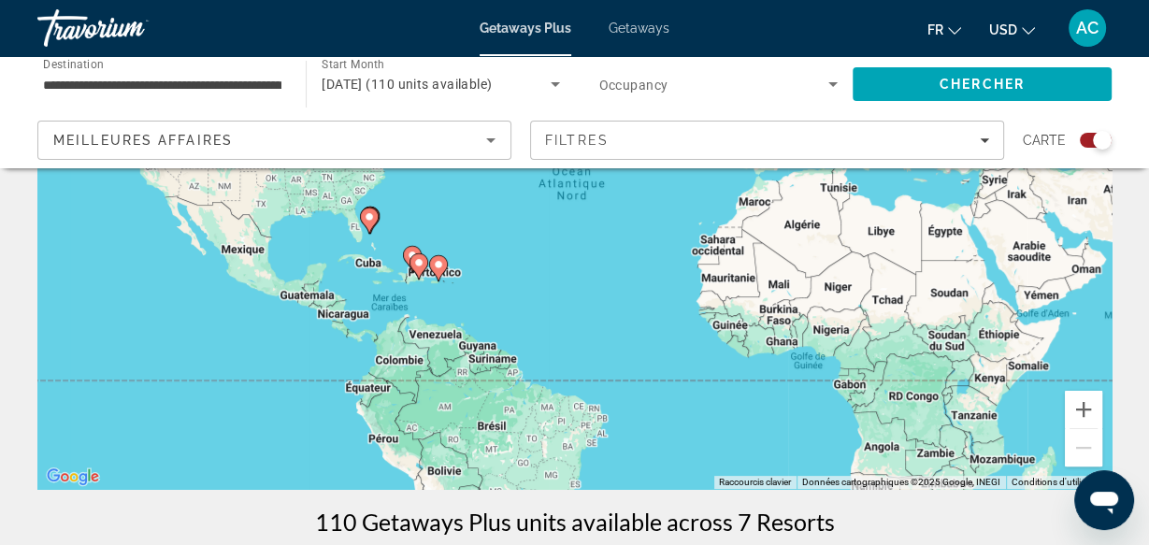
drag, startPoint x: 318, startPoint y: 216, endPoint x: 373, endPoint y: 221, distance: 55.4
click at [373, 221] on image "Main content" at bounding box center [369, 216] width 11 height 11
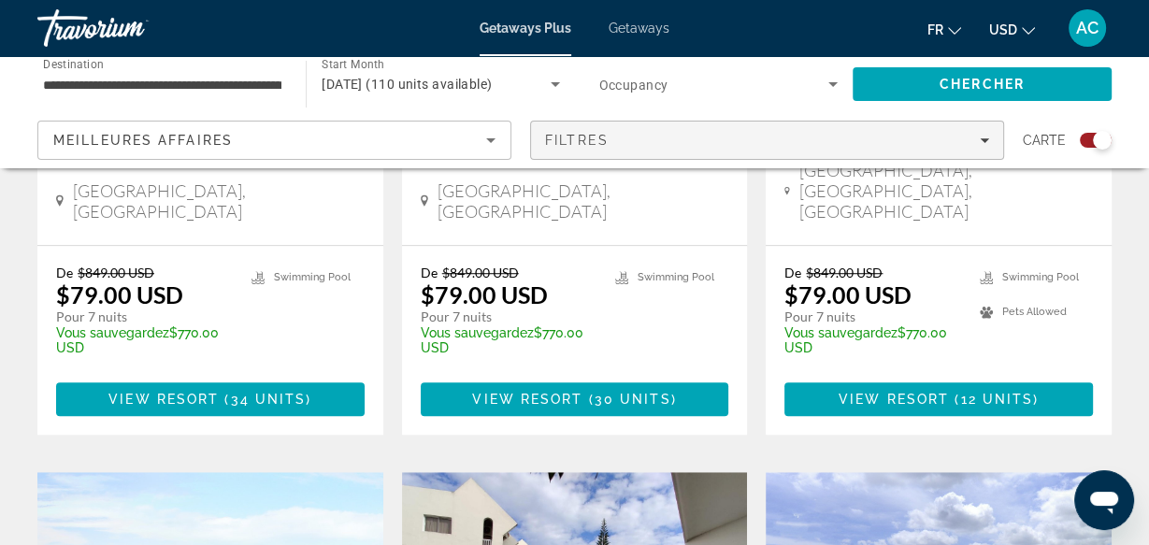
scroll to position [1070, 0]
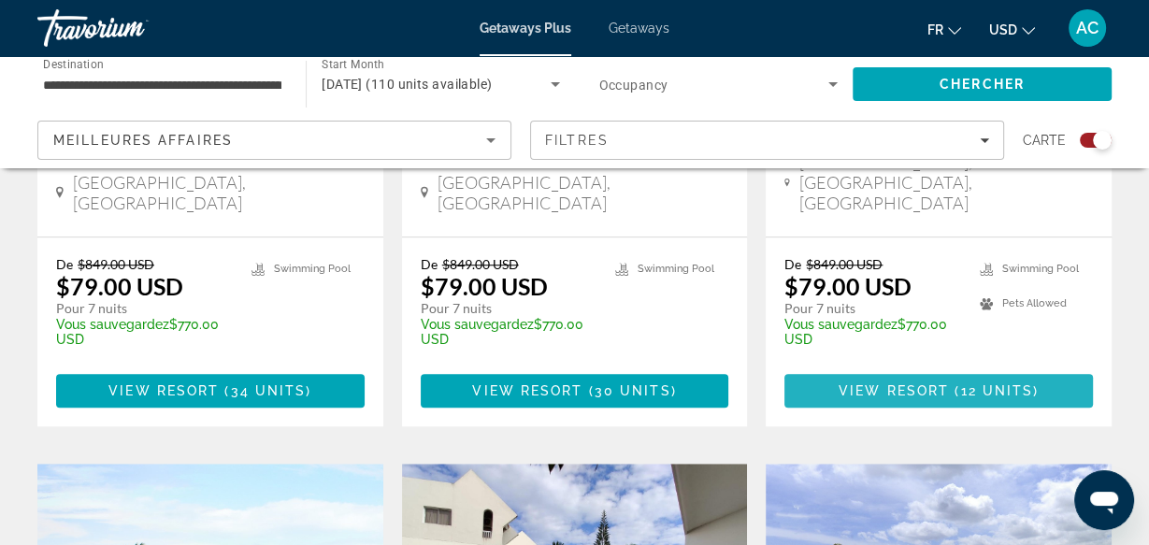
click at [869, 383] on span "View Resort" at bounding box center [894, 390] width 110 height 15
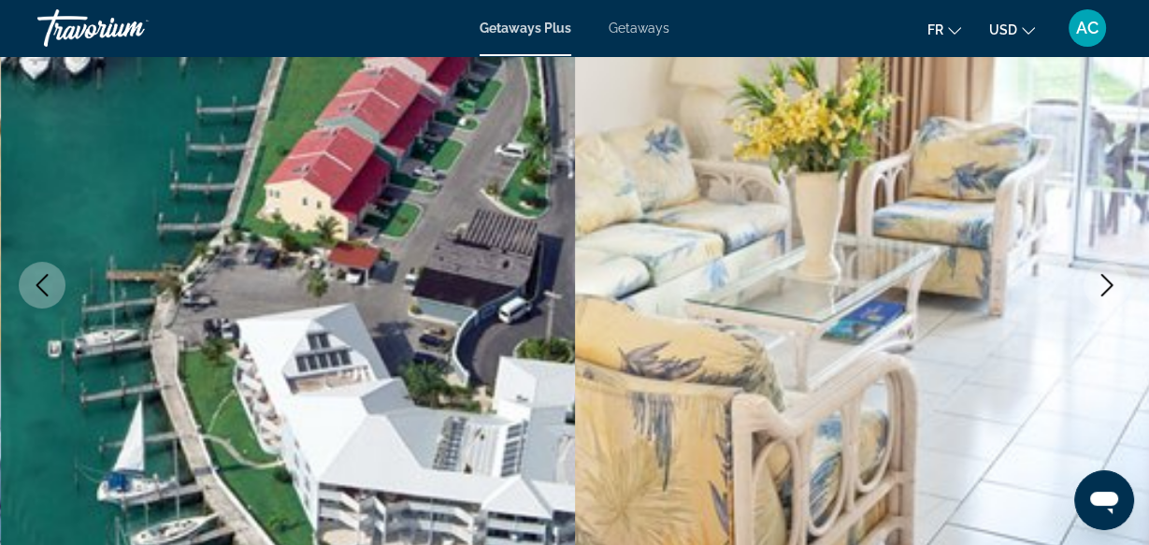
scroll to position [178, 0]
